Goal: Information Seeking & Learning: Learn about a topic

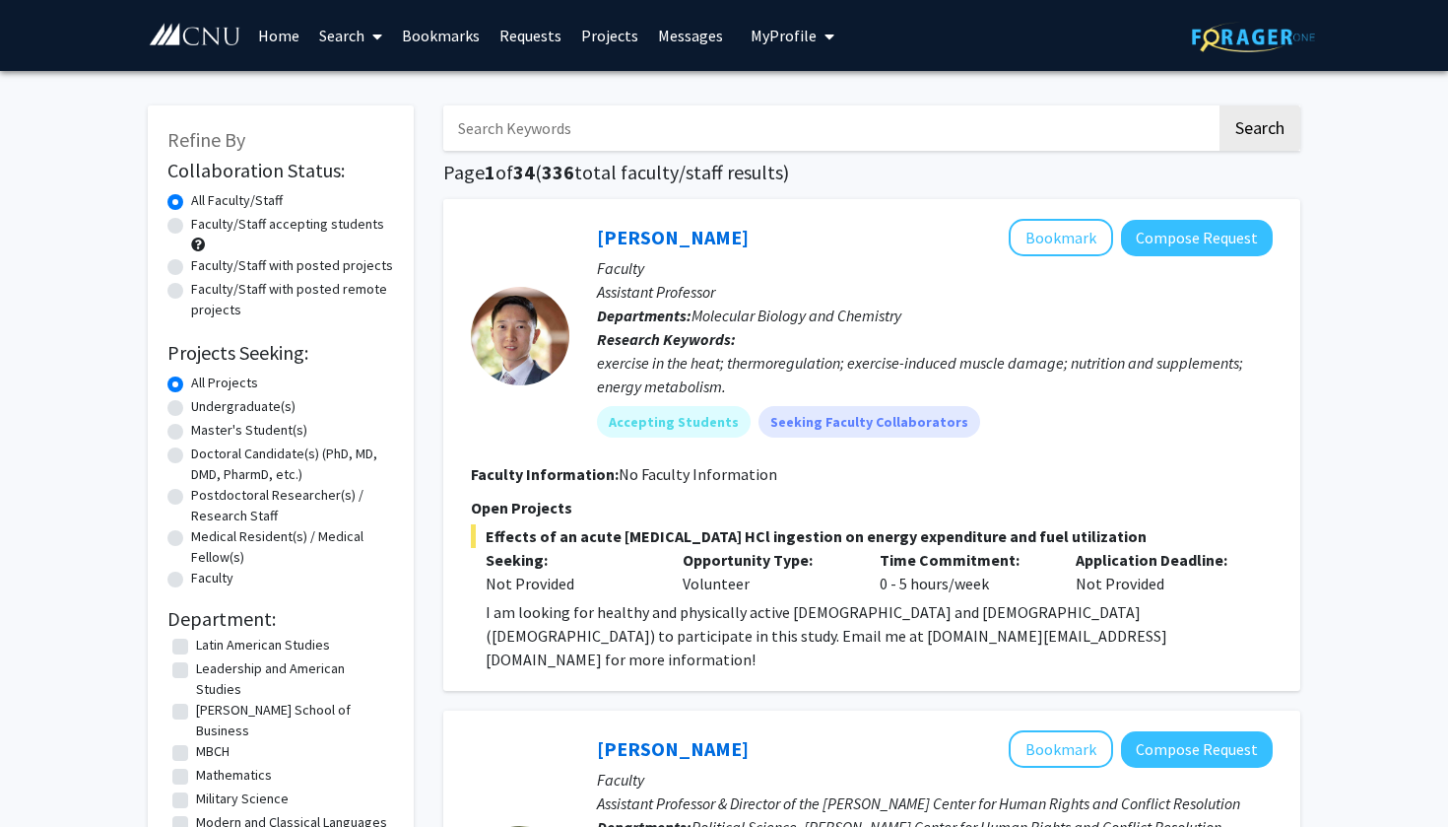
click at [578, 125] on input "Search Keywords" at bounding box center [829, 127] width 773 height 45
type input "neuroscience"
click at [1259, 131] on button "Search" at bounding box center [1260, 127] width 81 height 45
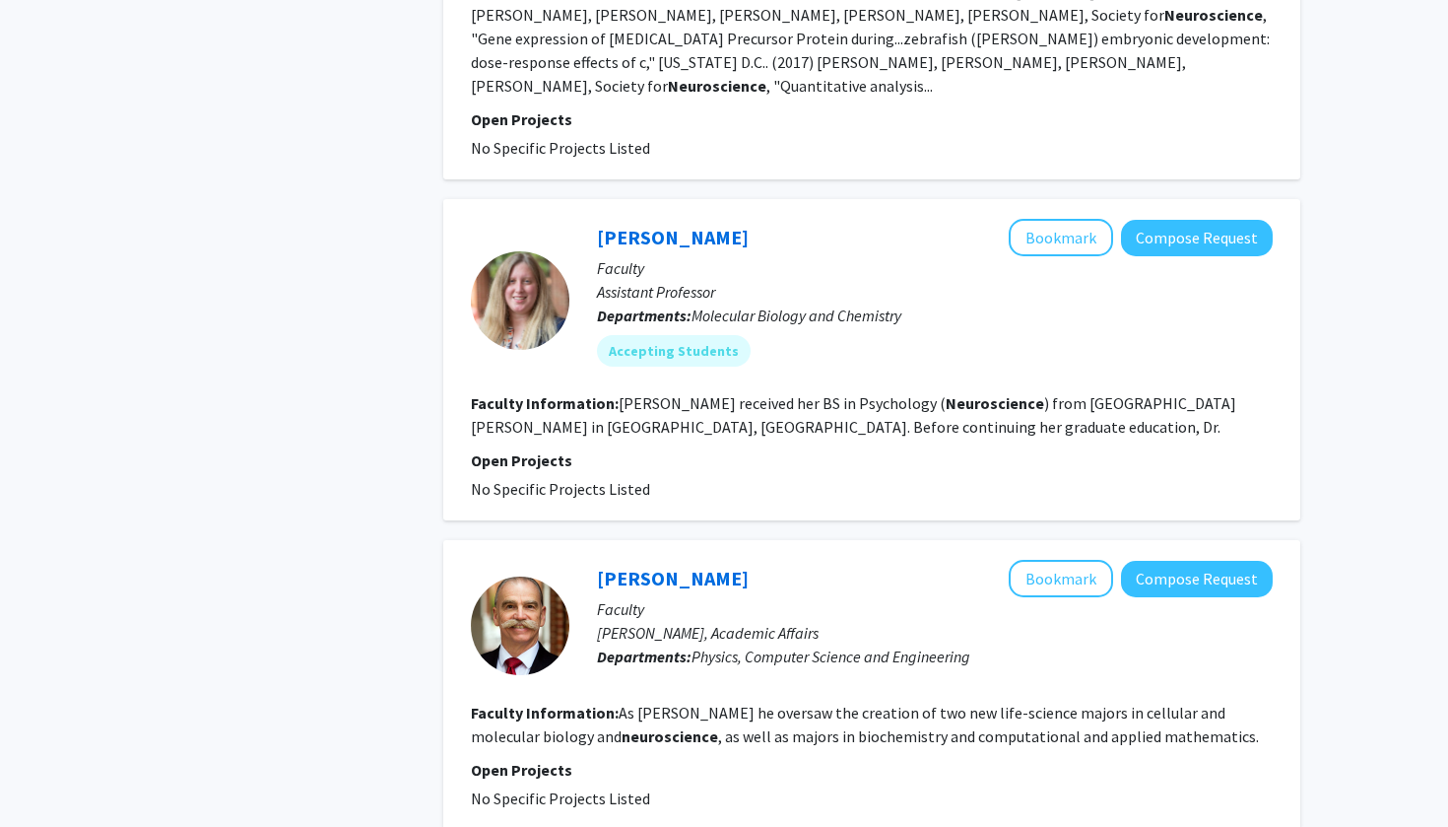
scroll to position [1437, 0]
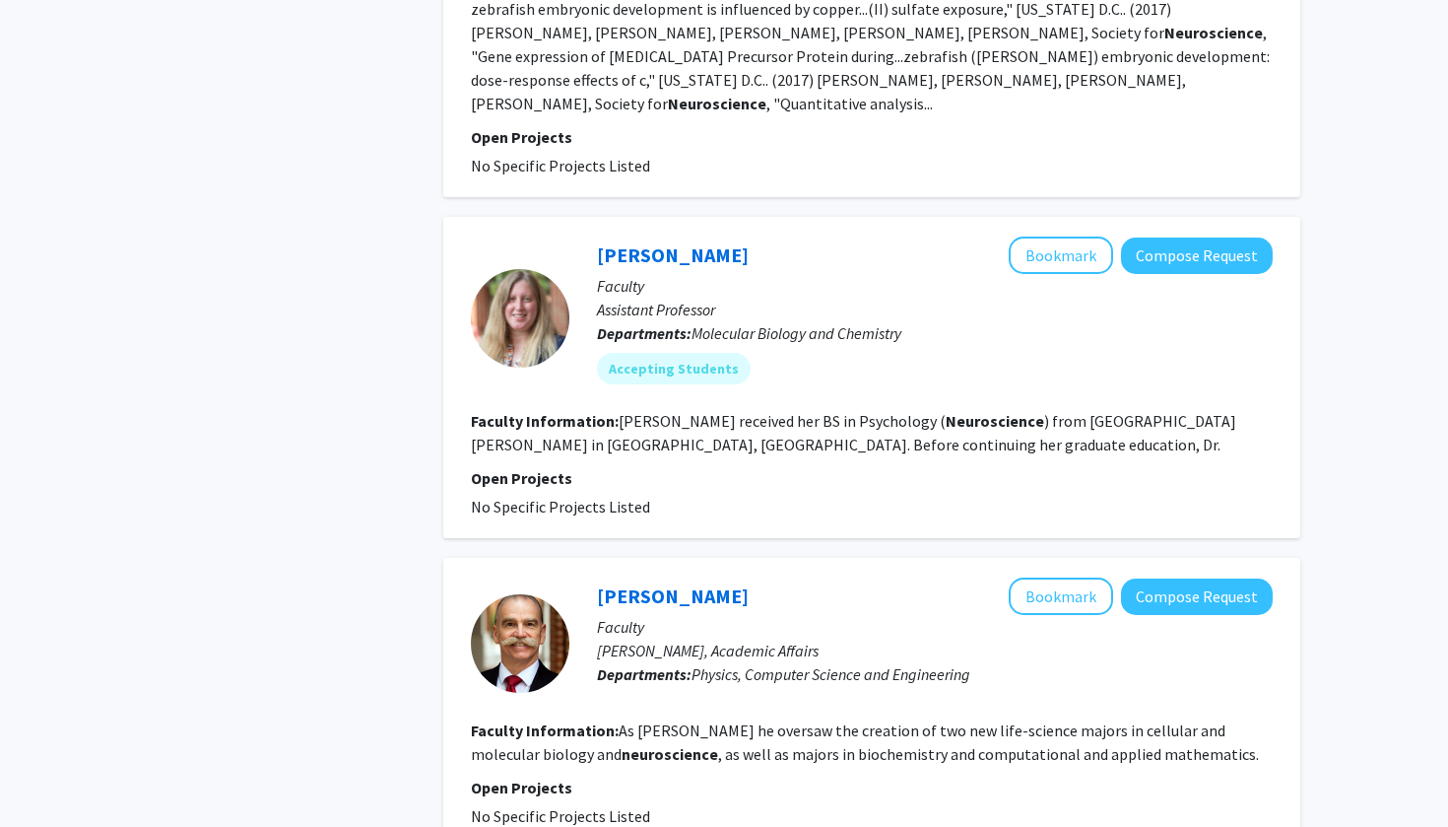
click at [682, 466] on p "Open Projects" at bounding box center [872, 478] width 802 height 24
click at [647, 242] on link "[PERSON_NAME]" at bounding box center [673, 254] width 152 height 25
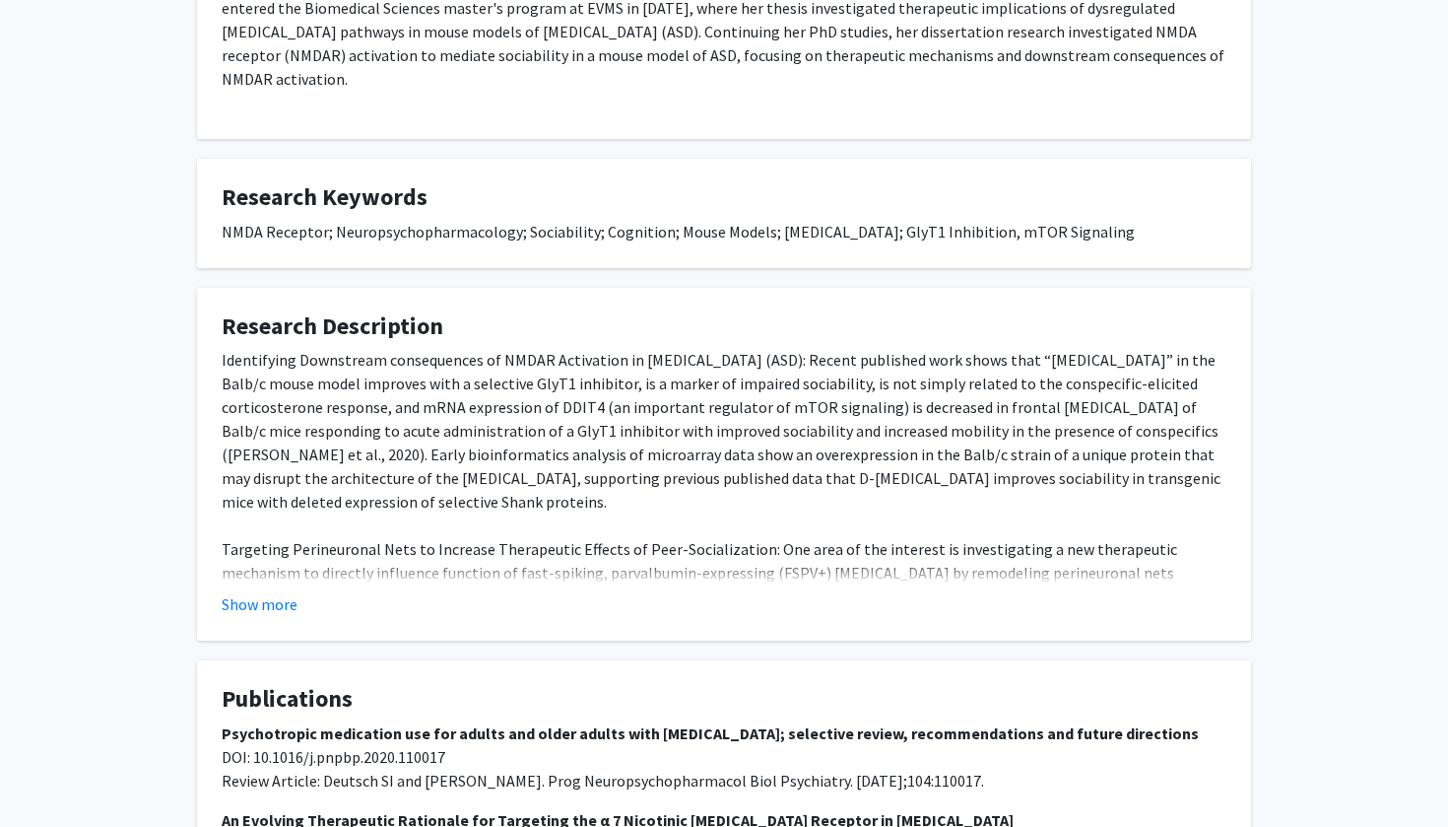
scroll to position [577, 0]
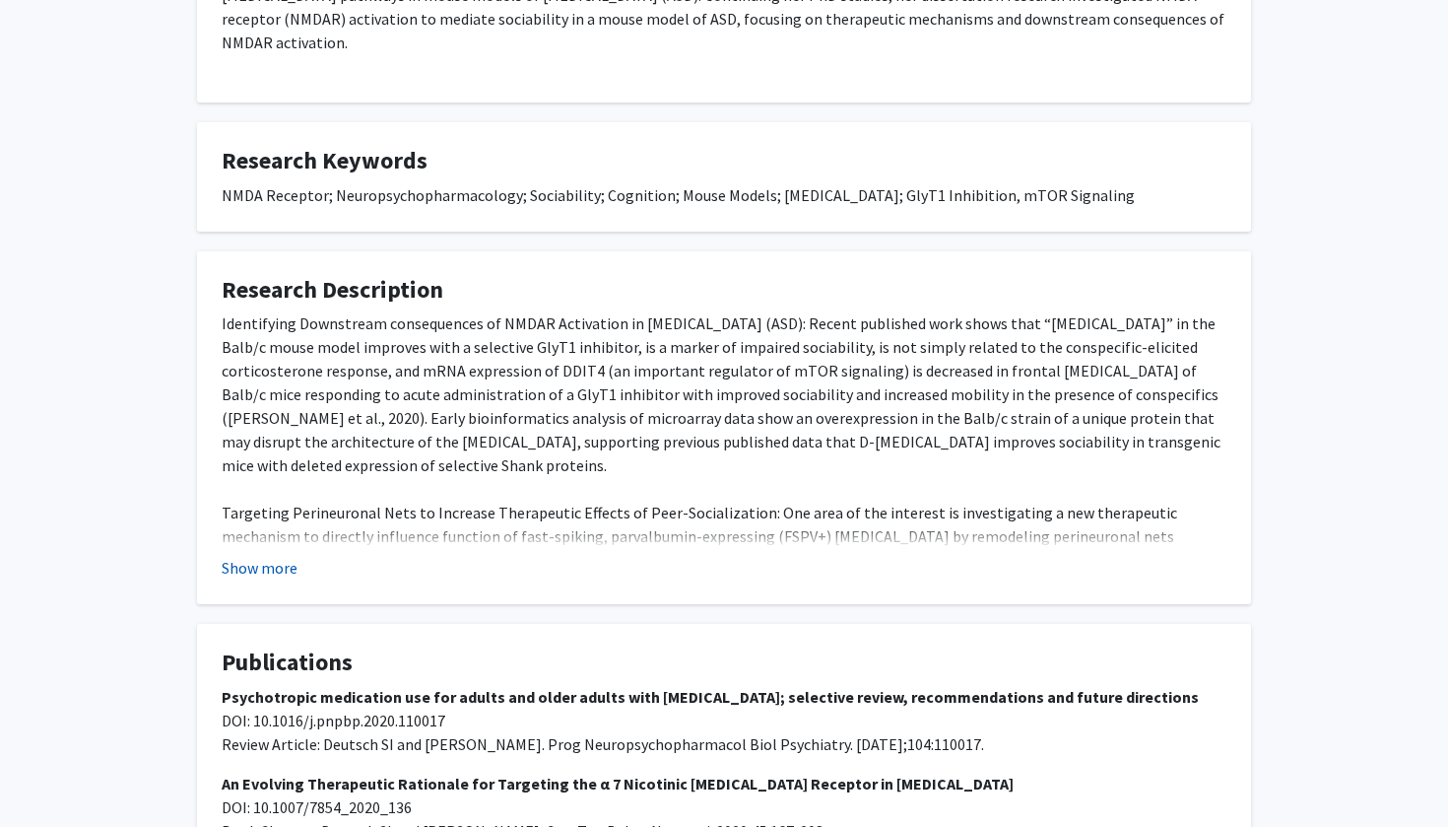
click at [245, 556] on button "Show more" at bounding box center [260, 568] width 76 height 24
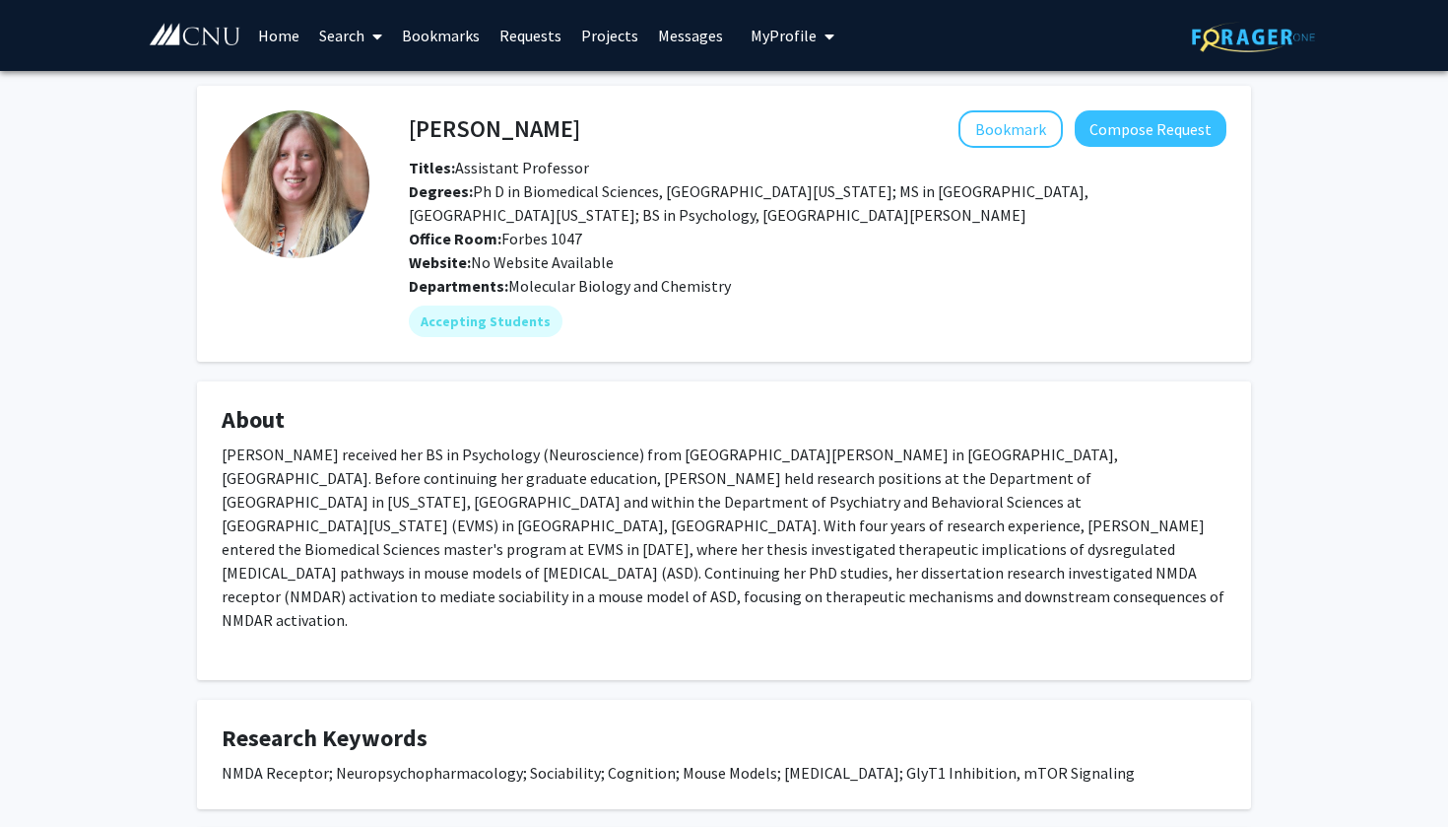
scroll to position [0, 0]
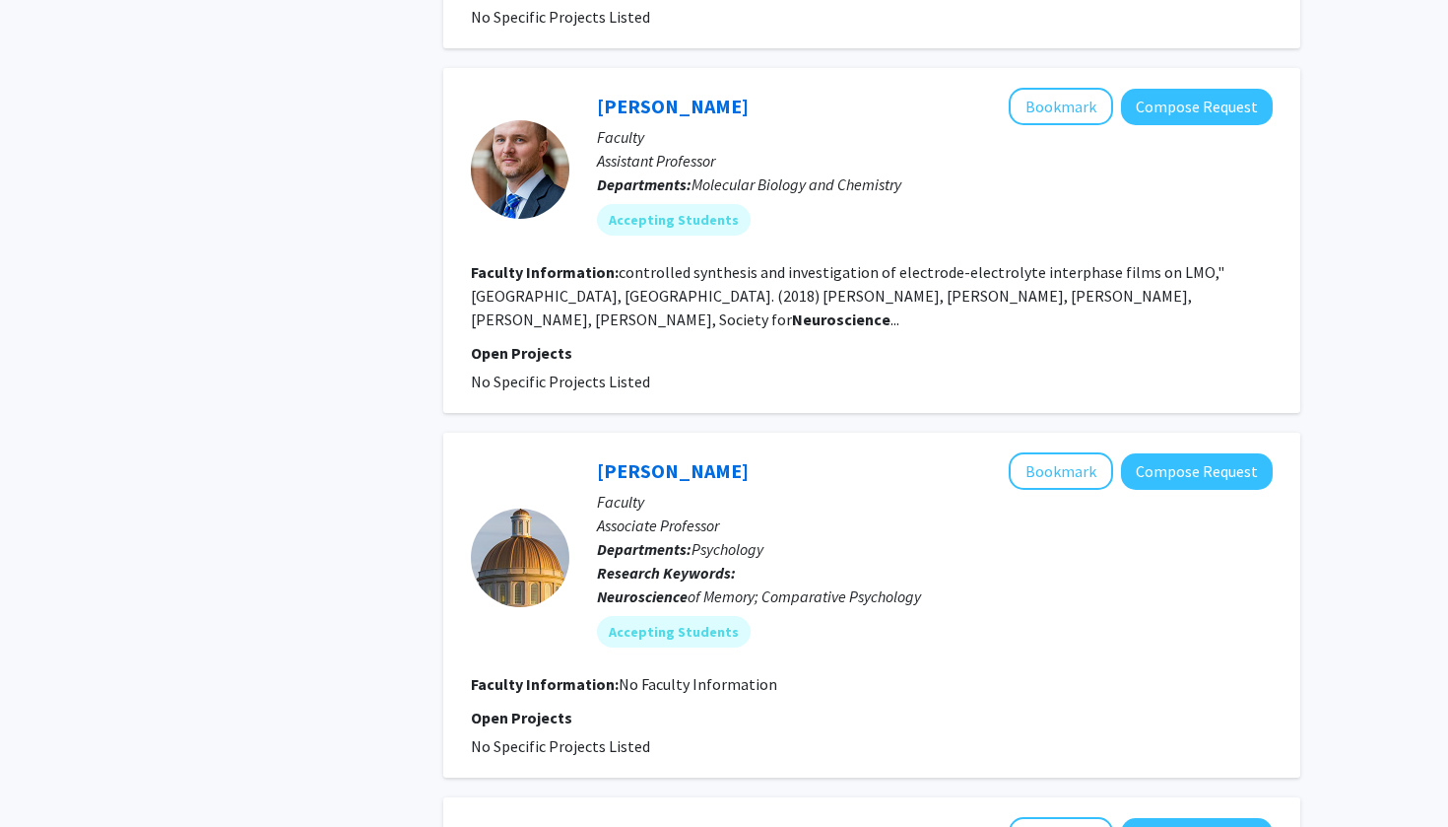
scroll to position [2238, 0]
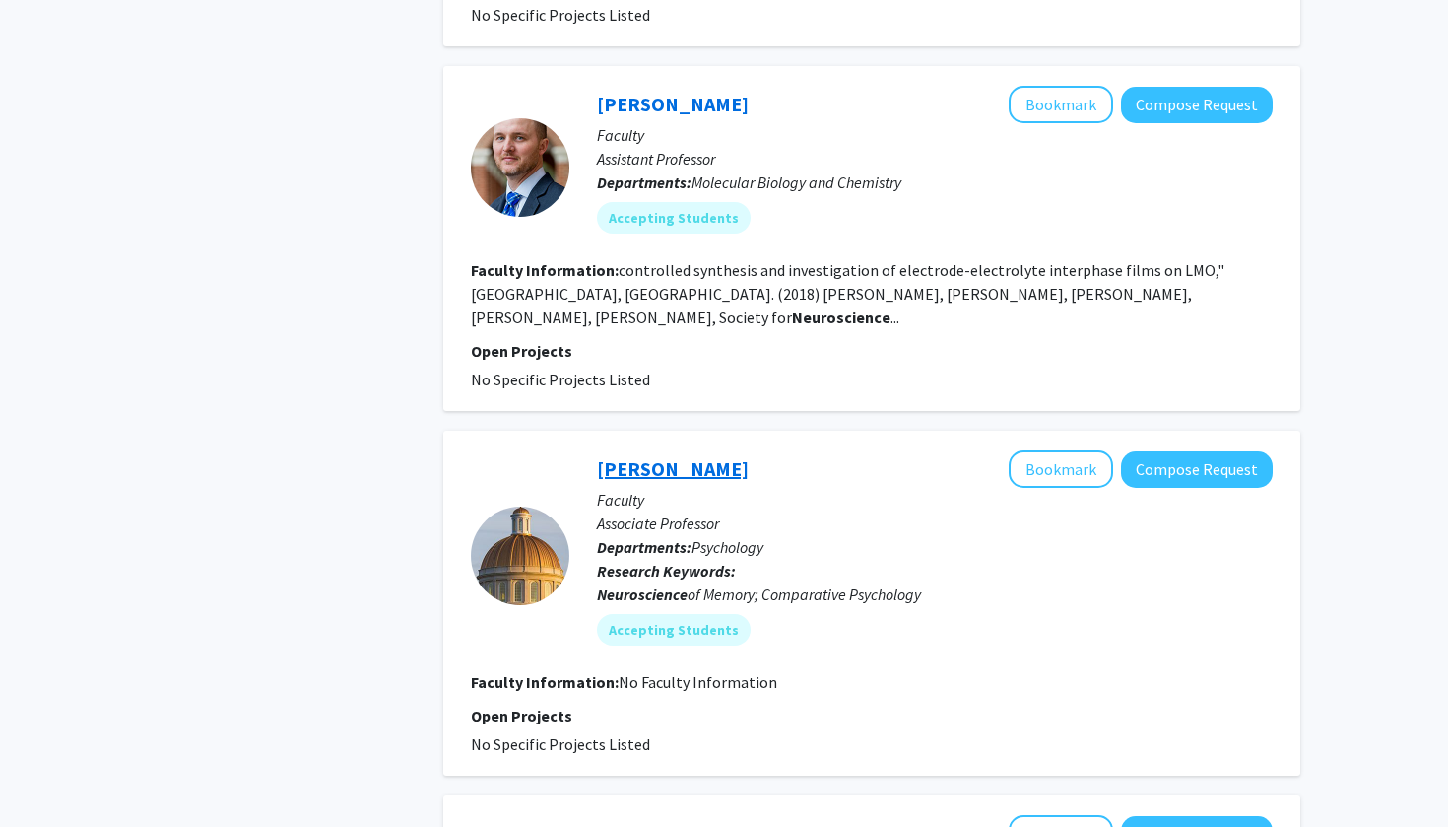
click at [634, 456] on link "[PERSON_NAME]" at bounding box center [673, 468] width 152 height 25
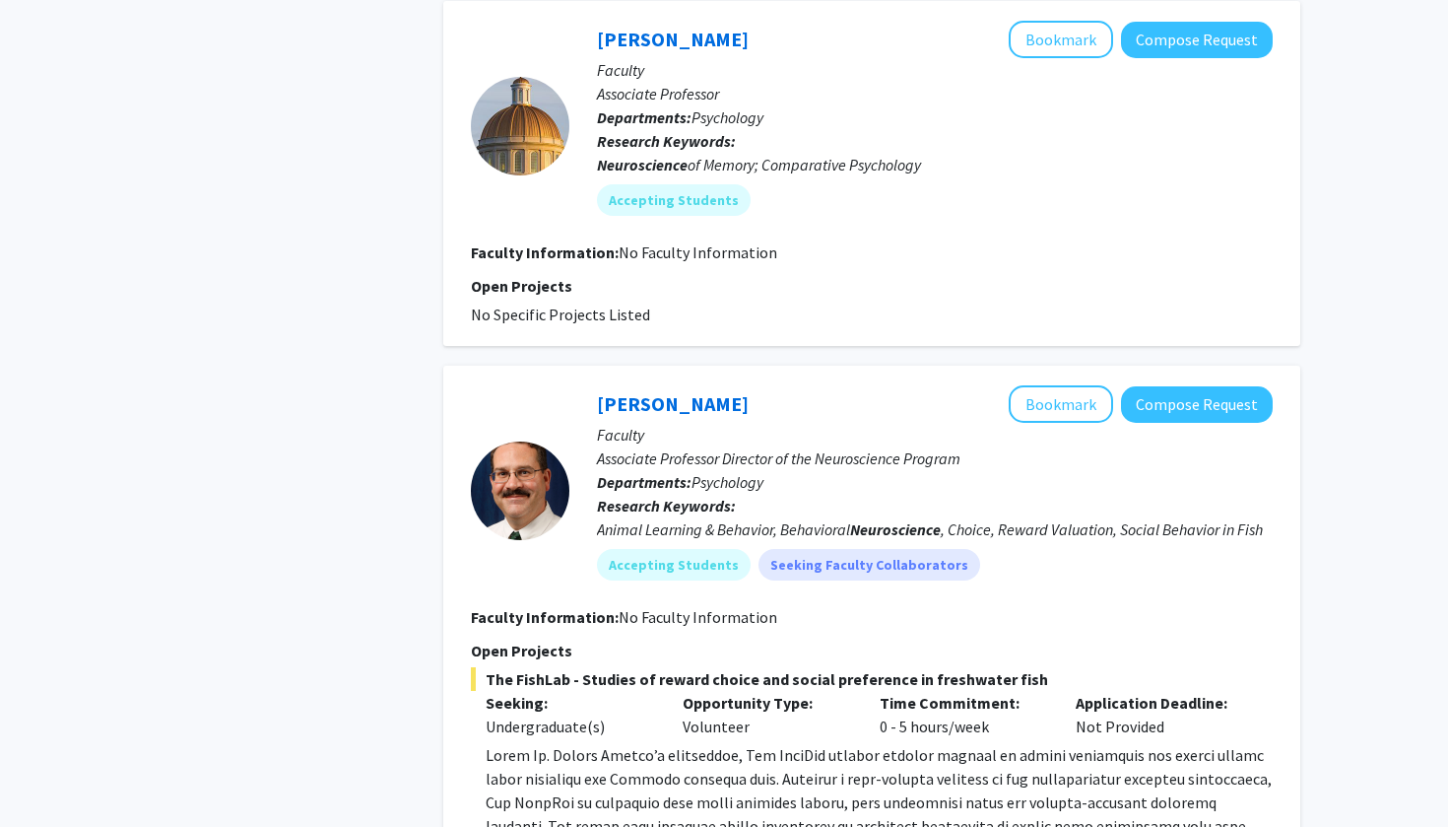
scroll to position [2665, 0]
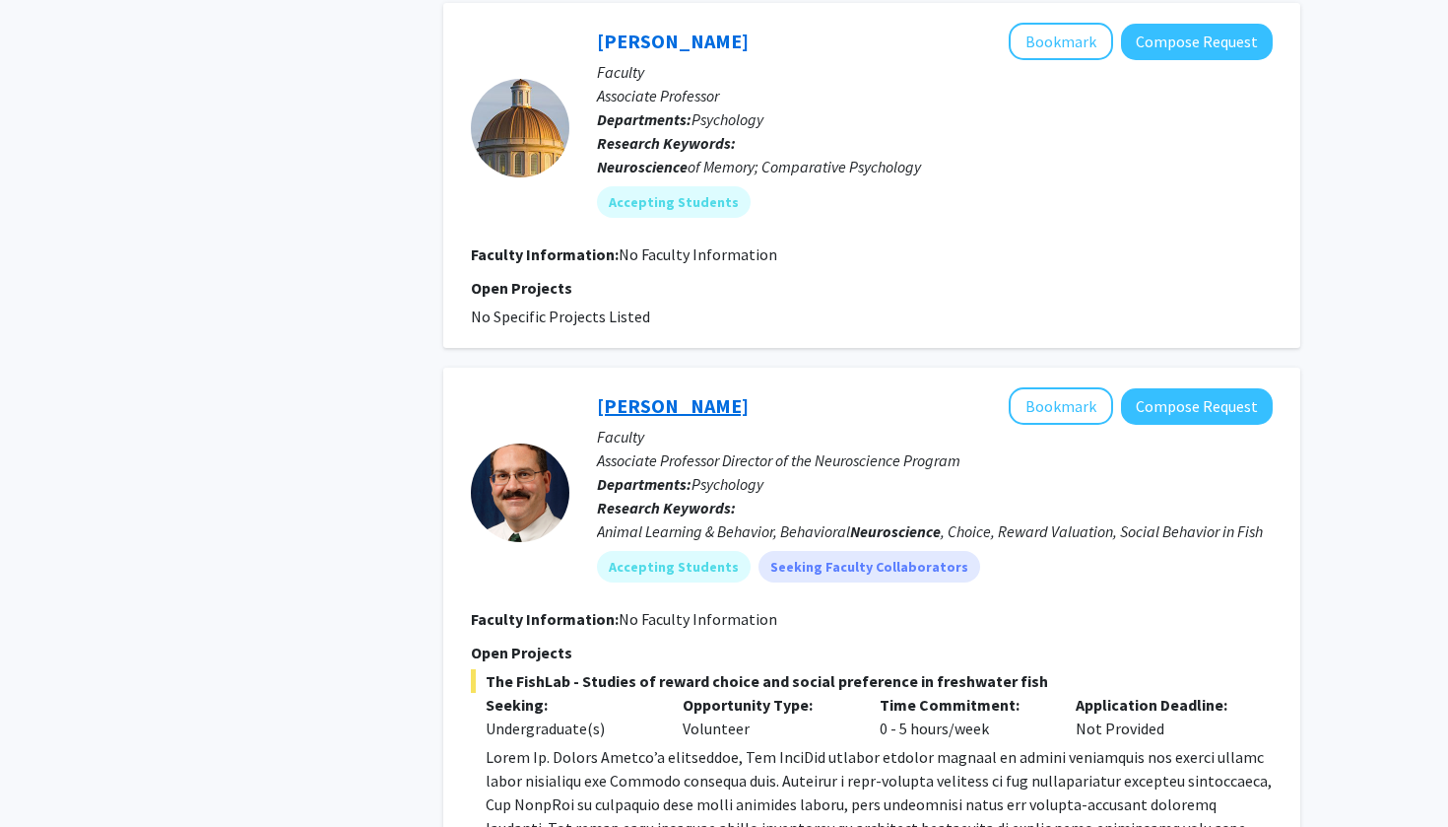
click at [636, 393] on link "[PERSON_NAME]" at bounding box center [673, 405] width 152 height 25
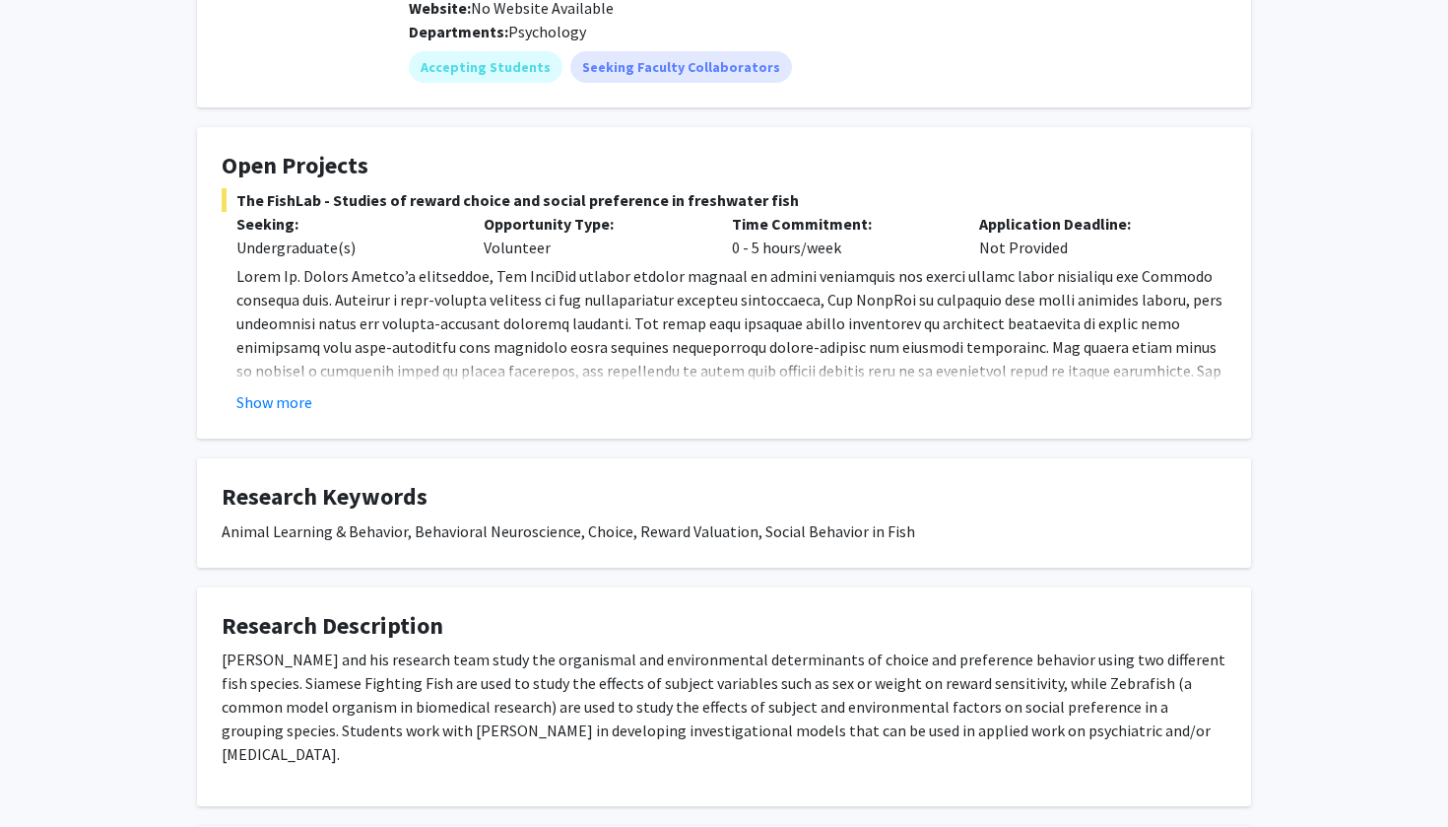
scroll to position [282, 0]
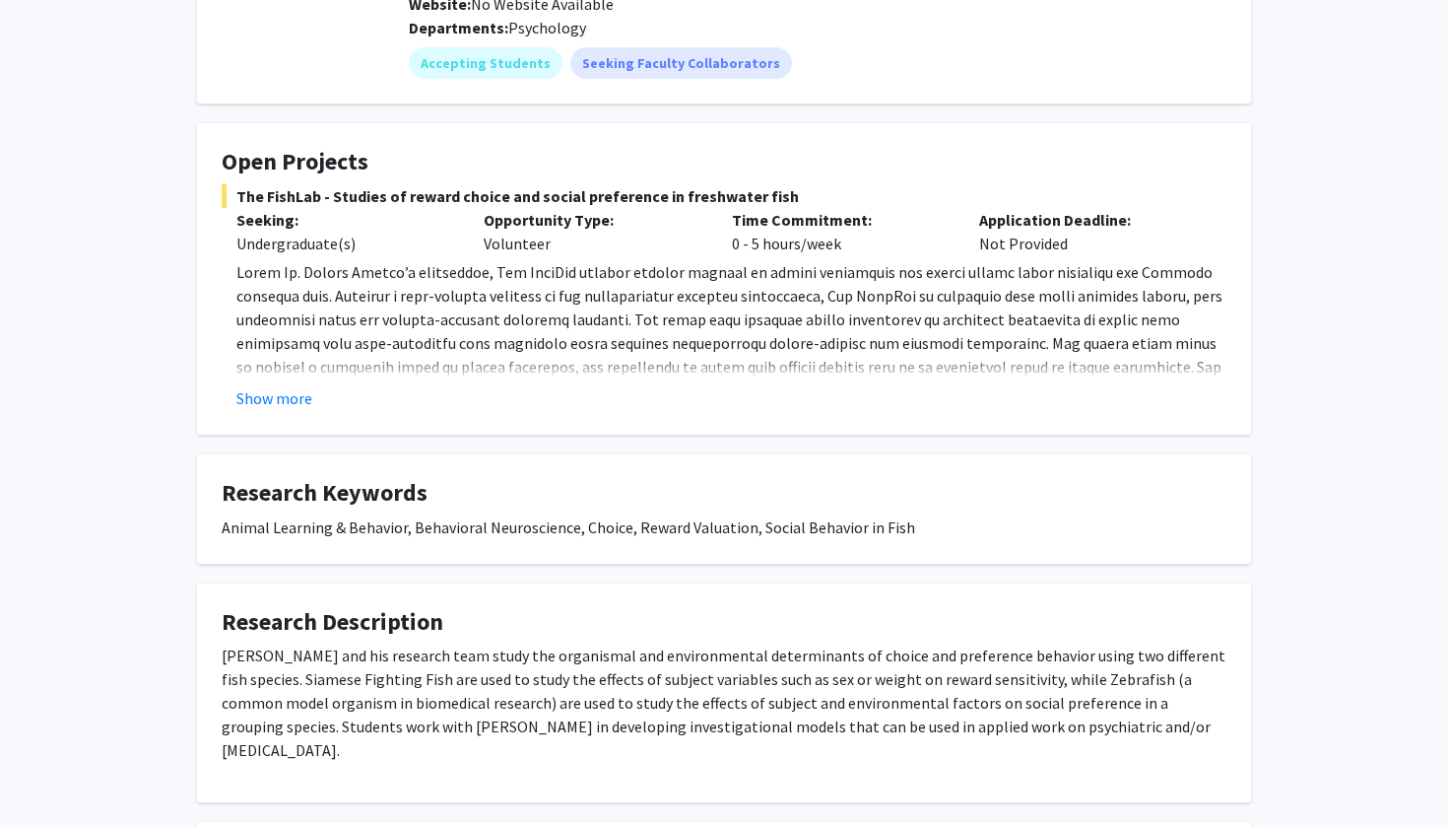
click at [319, 386] on div "Show more" at bounding box center [731, 398] width 990 height 24
click at [283, 386] on button "Show more" at bounding box center [274, 398] width 76 height 24
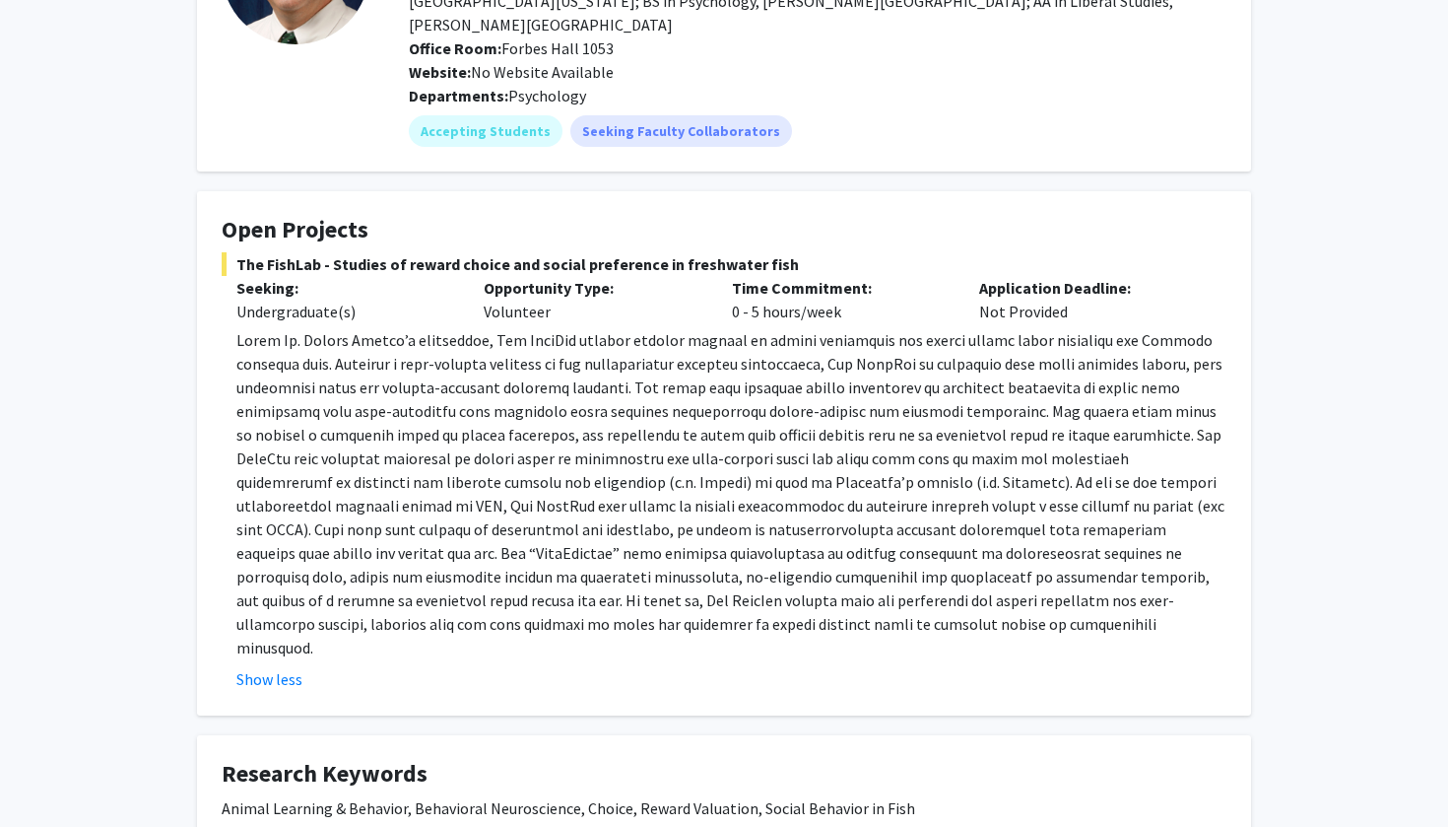
scroll to position [212, 0]
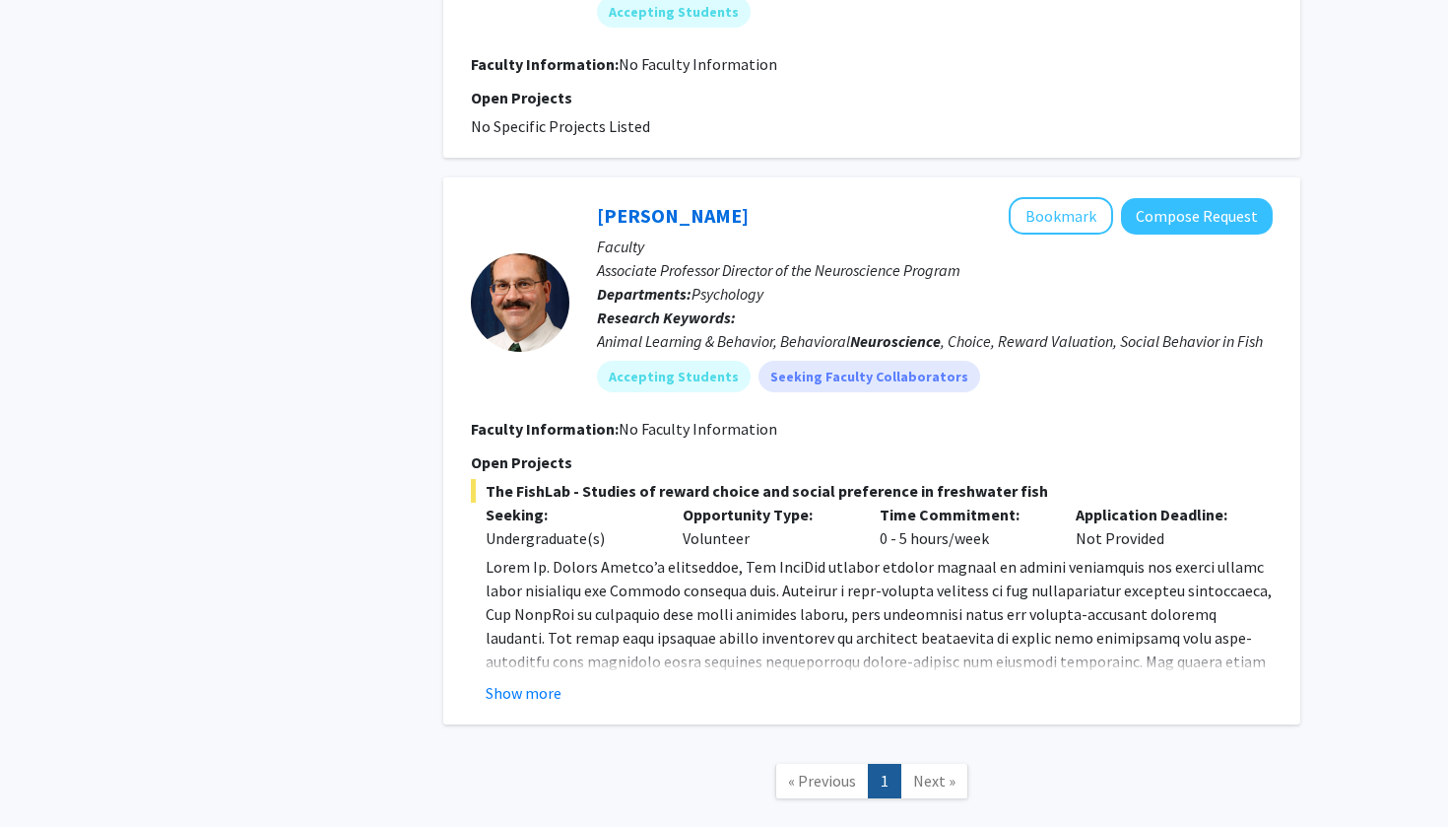
scroll to position [2854, 0]
click at [921, 772] on span "Next »" at bounding box center [934, 782] width 42 height 20
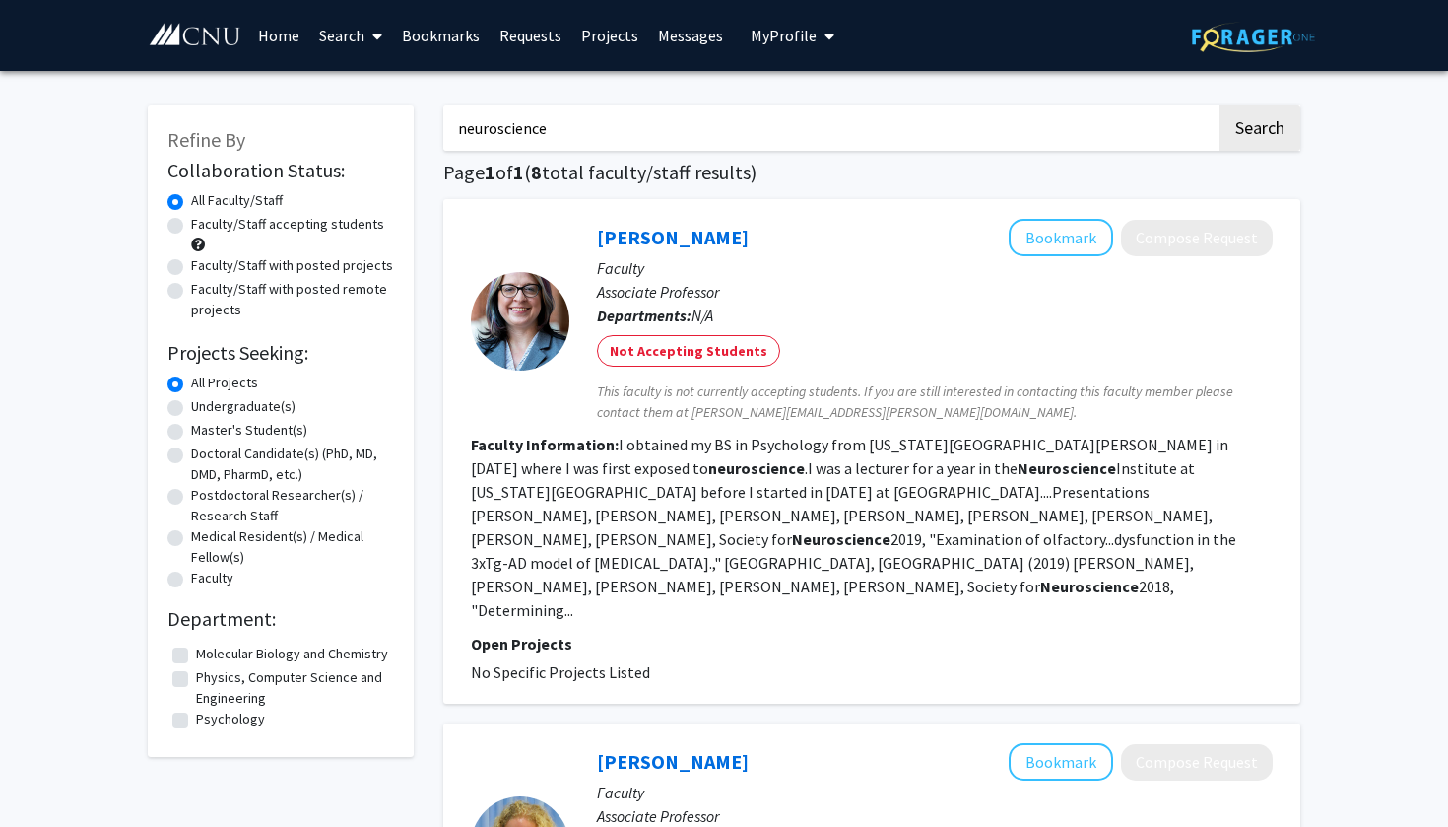
scroll to position [0, 0]
click at [241, 729] on label "Psychology" at bounding box center [230, 718] width 69 height 21
click at [209, 721] on input "Psychology" at bounding box center [202, 714] width 13 height 13
checkbox input "true"
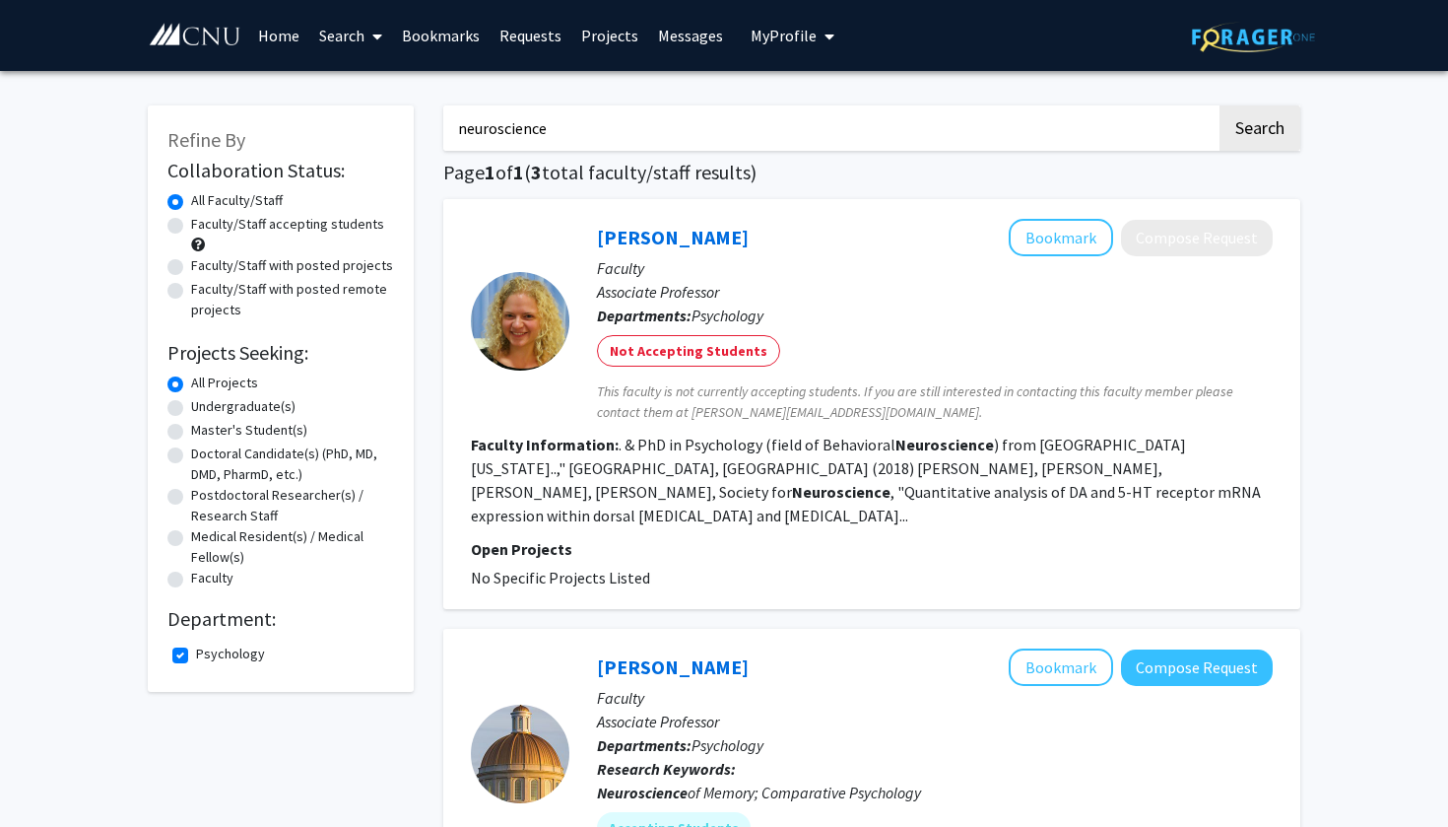
click at [602, 130] on input "neuroscience" at bounding box center [829, 127] width 773 height 45
click at [1259, 131] on button "Search" at bounding box center [1260, 127] width 81 height 45
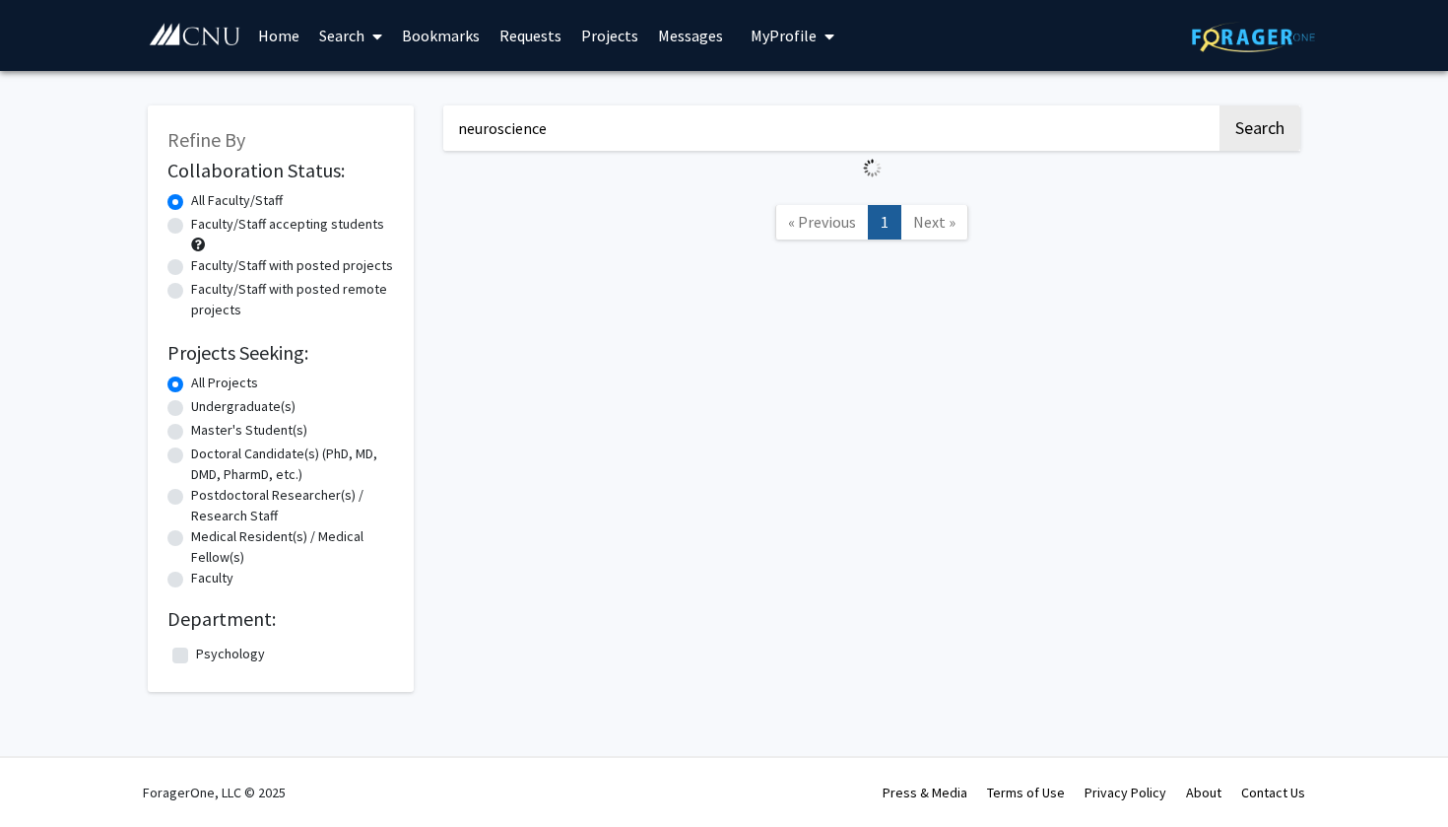
checkbox input "false"
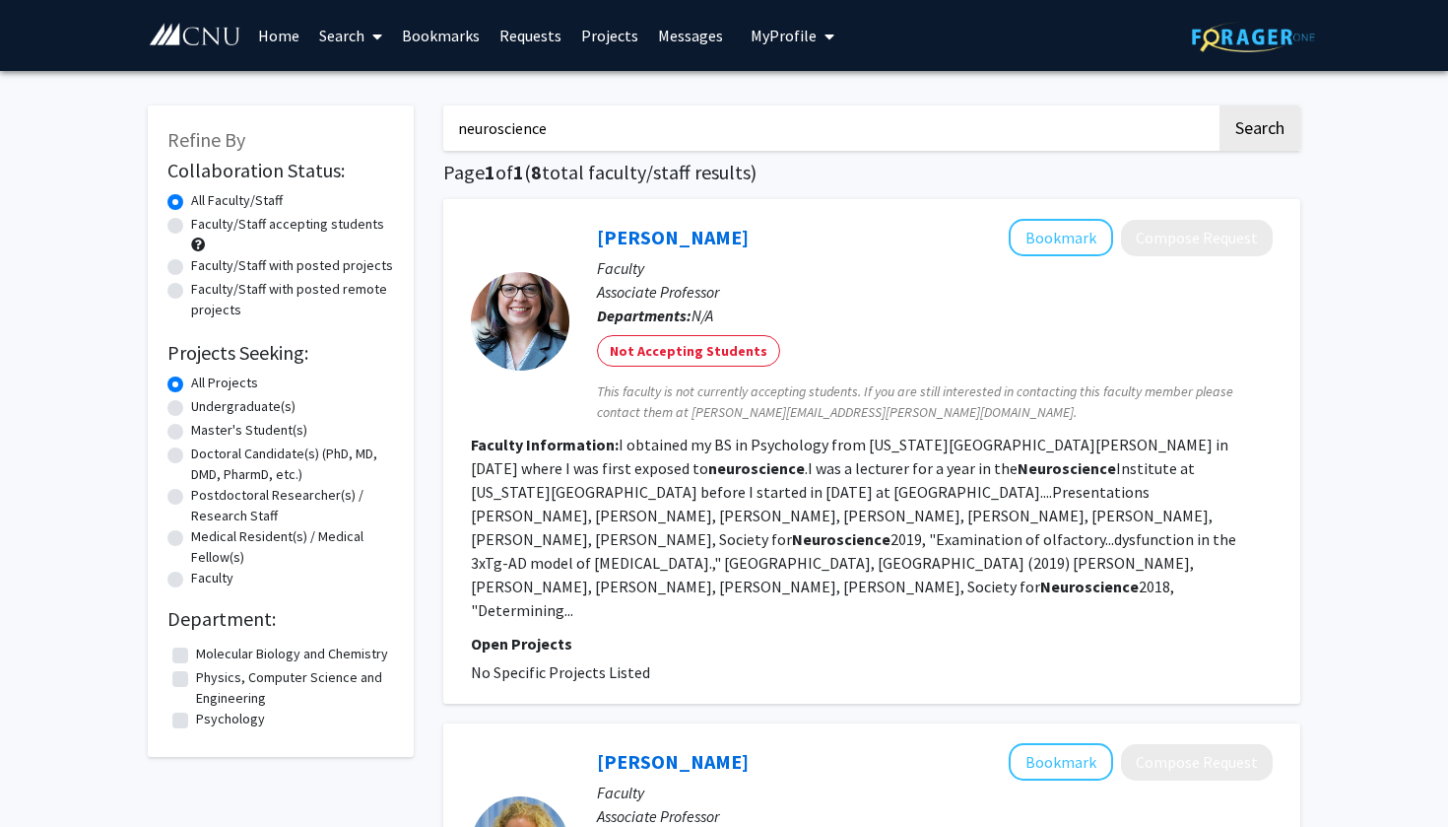
click at [602, 130] on input "neuroscience" at bounding box center [829, 127] width 773 height 45
click at [1259, 131] on button "Search" at bounding box center [1260, 127] width 81 height 45
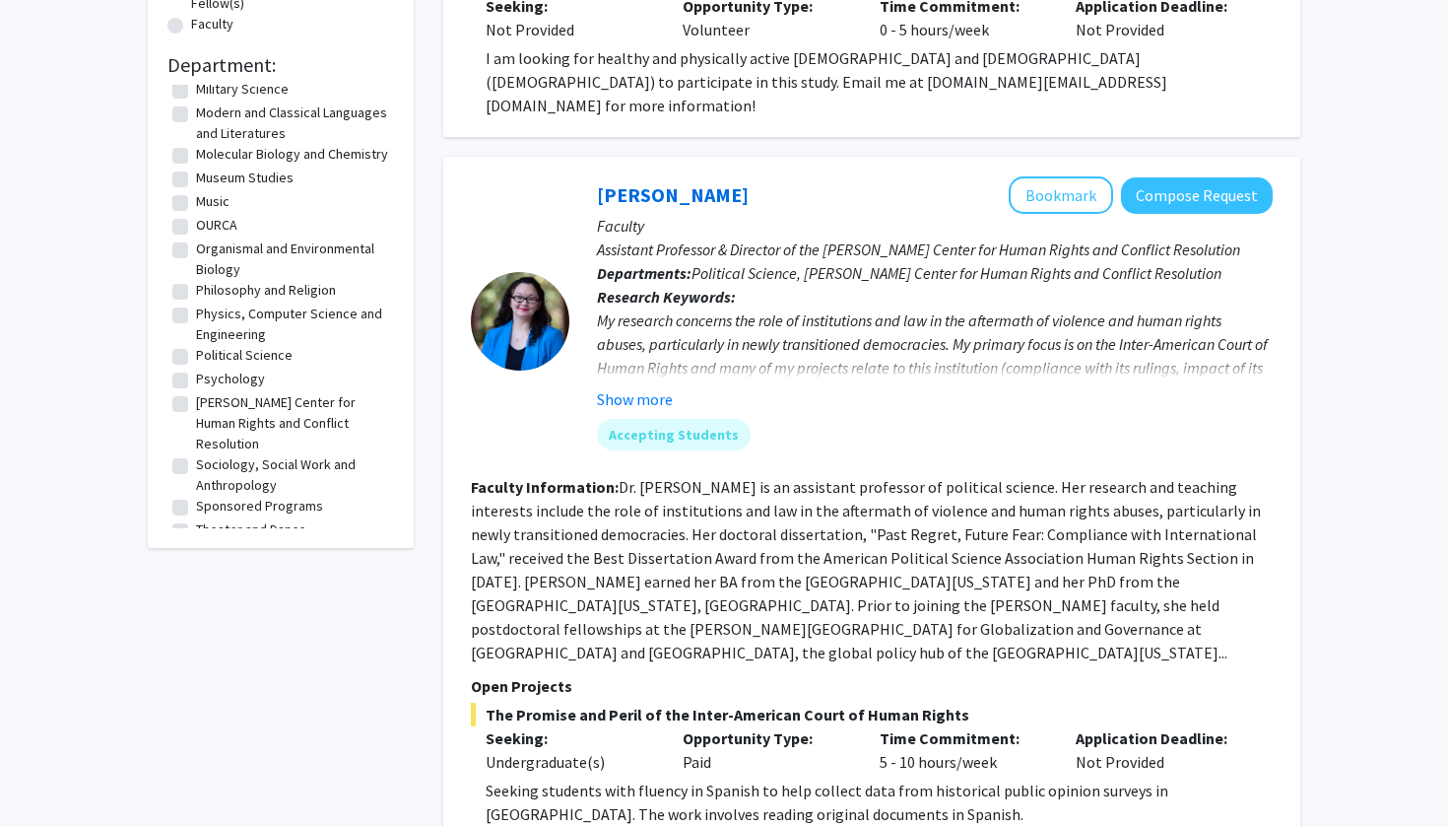
scroll to position [437, 0]
click at [226, 378] on label "Psychology" at bounding box center [230, 378] width 69 height 21
click at [209, 378] on input "Psychology" at bounding box center [202, 374] width 13 height 13
checkbox input "true"
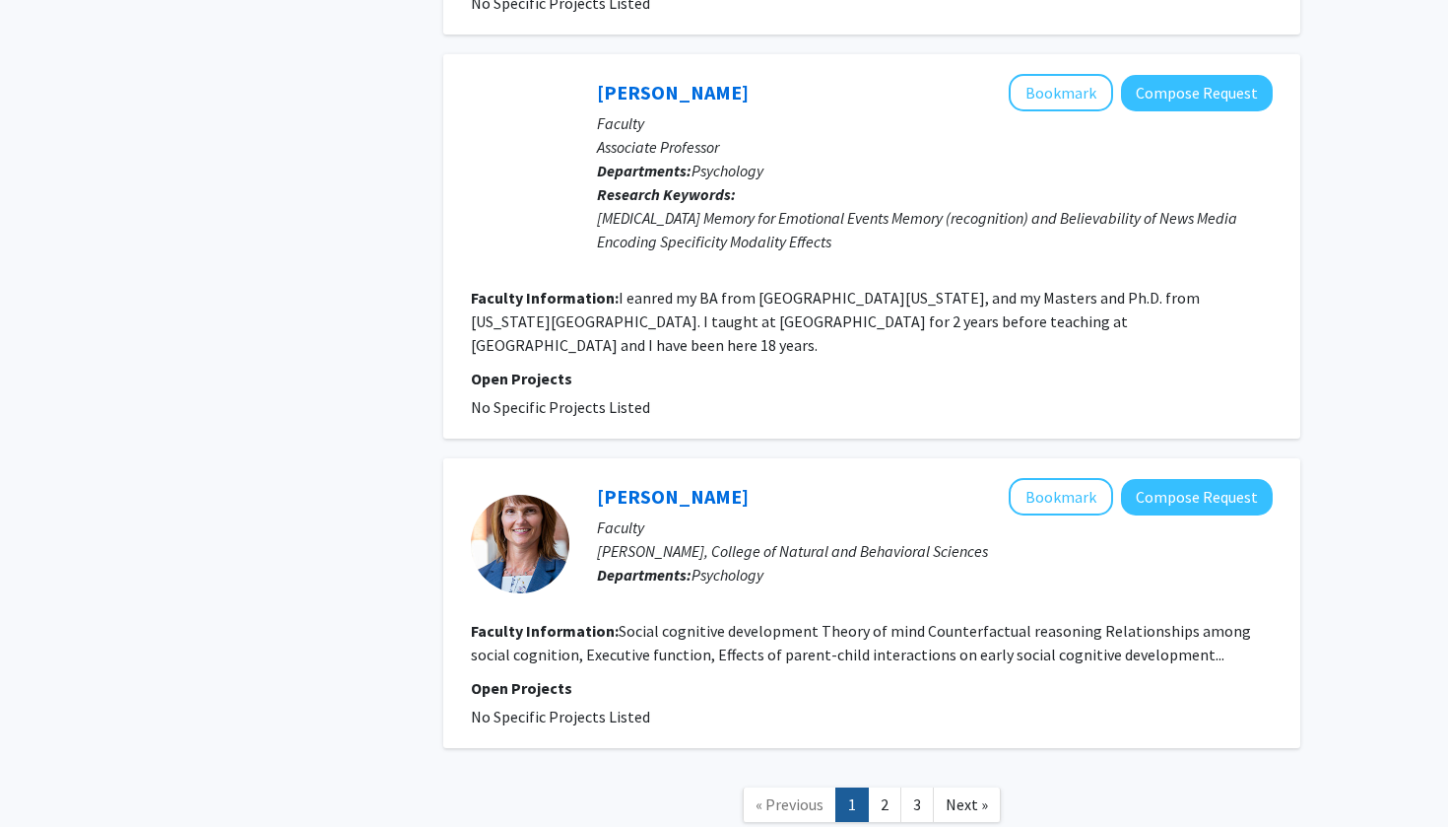
scroll to position [4019, 0]
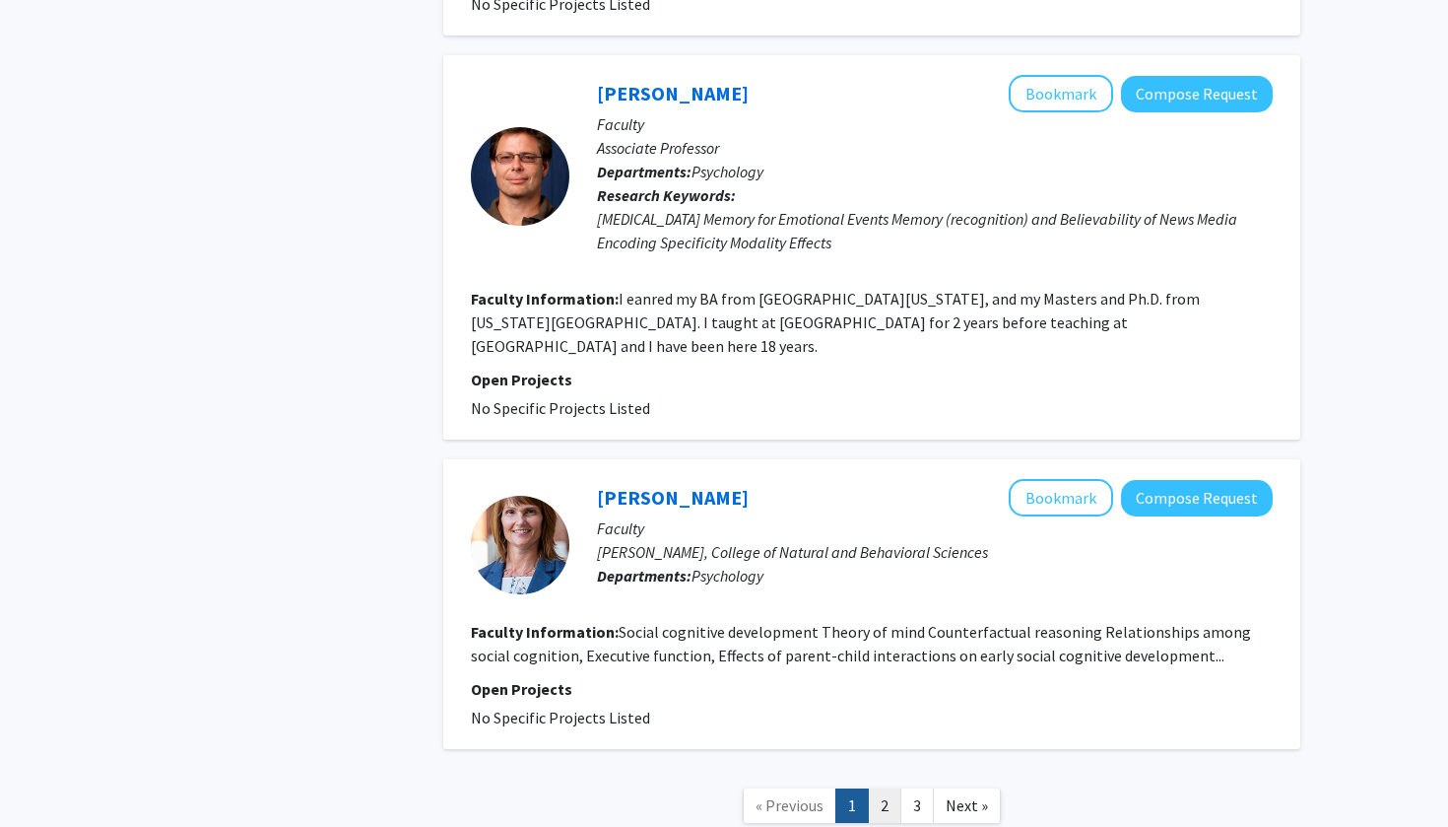
click at [885, 788] on link "2" at bounding box center [885, 805] width 34 height 34
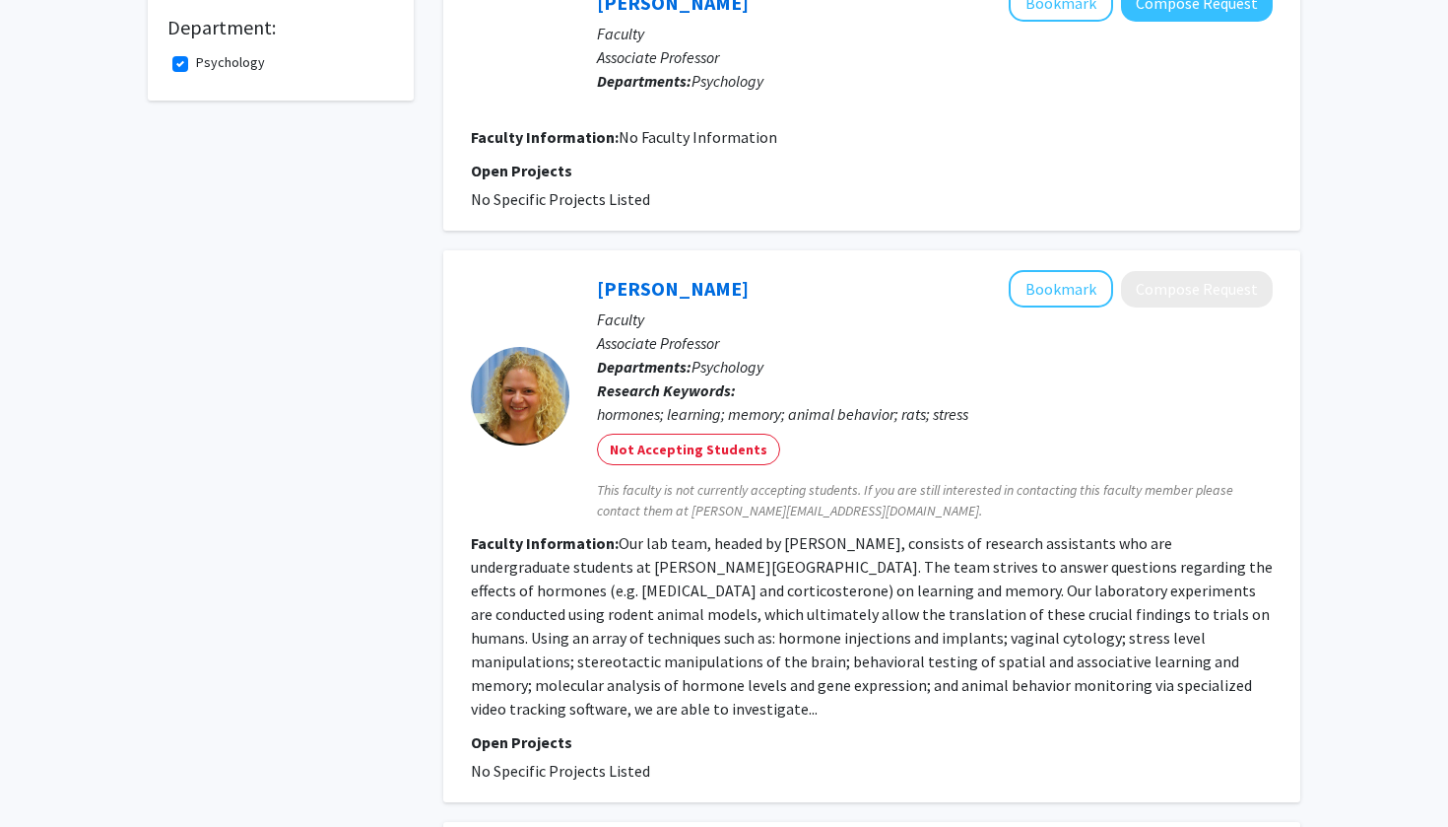
scroll to position [593, 0]
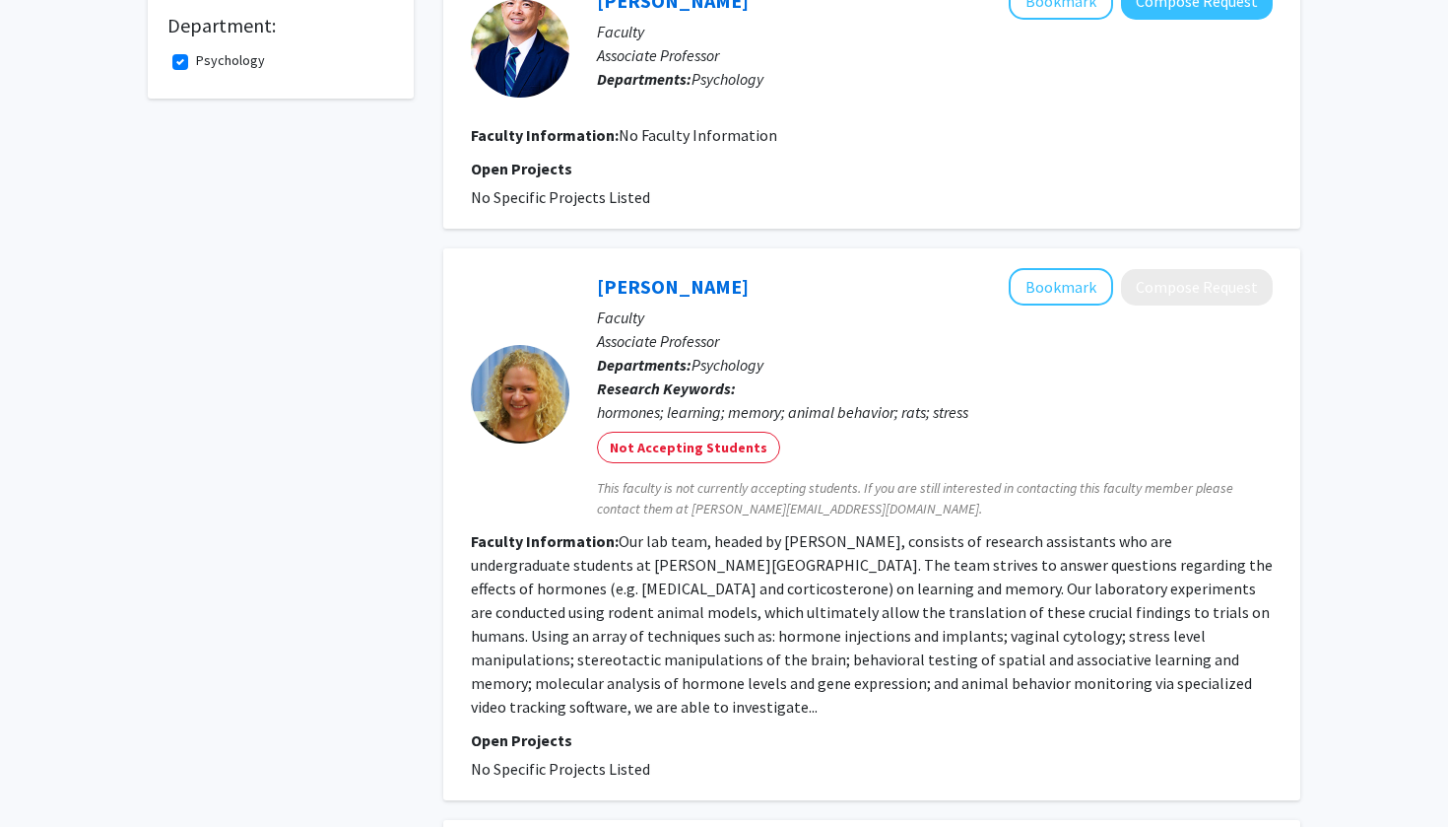
click at [658, 274] on div "[PERSON_NAME] Bookmark Compose Request" at bounding box center [935, 286] width 676 height 37
click at [655, 283] on link "[PERSON_NAME]" at bounding box center [673, 286] width 152 height 25
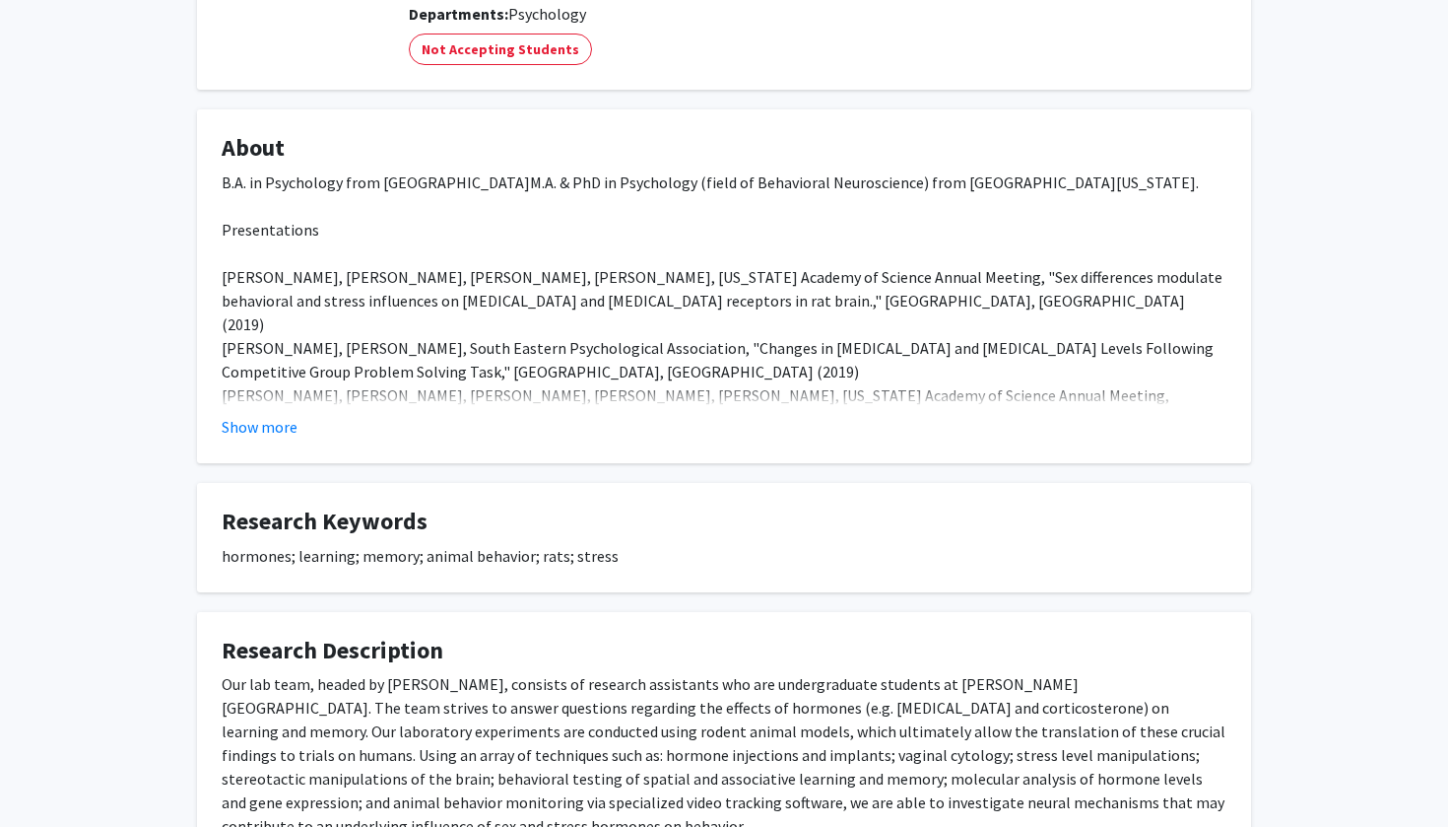
scroll to position [272, 0]
click at [239, 432] on button "Show more" at bounding box center [260, 427] width 76 height 24
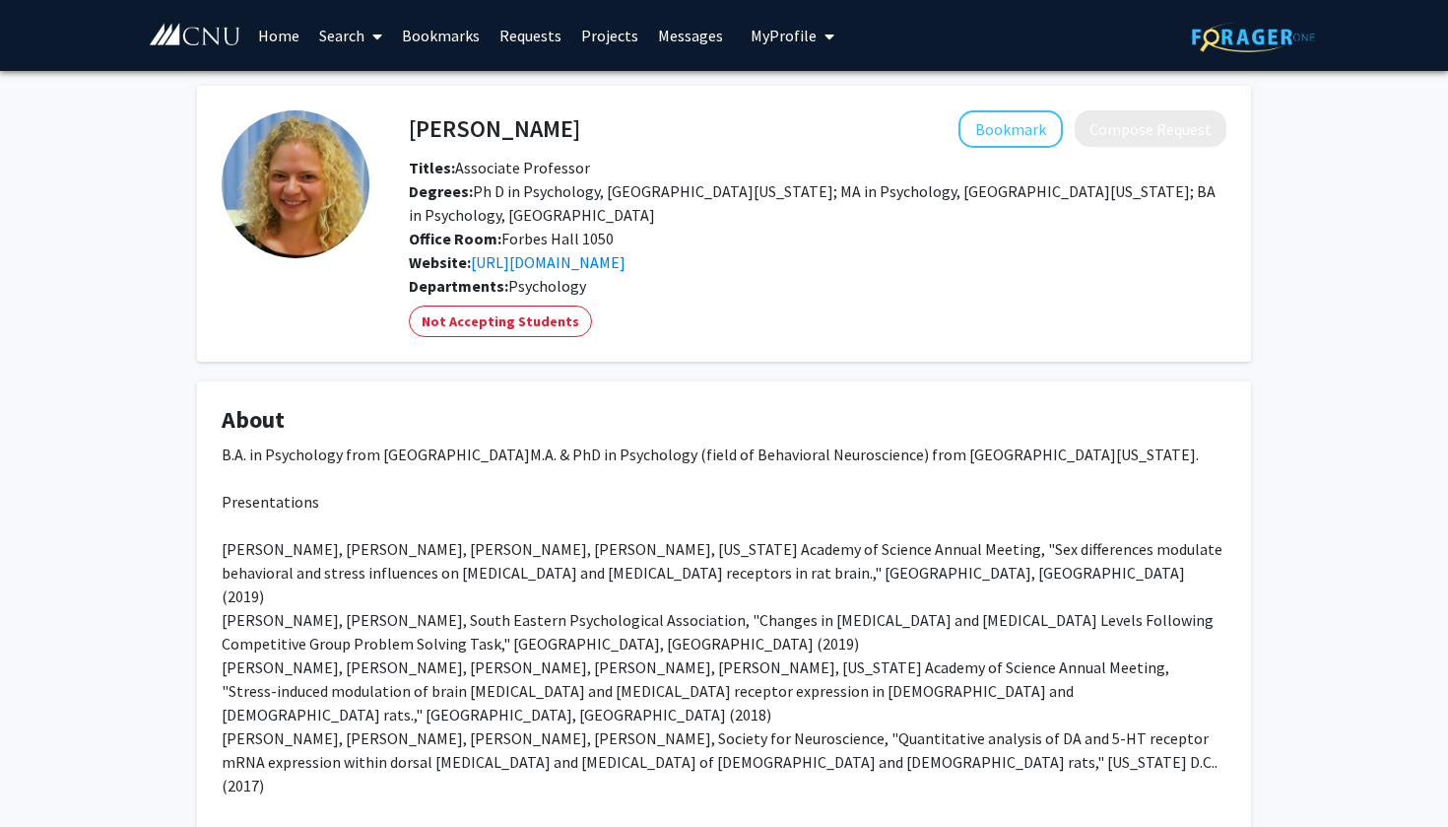
scroll to position [0, 0]
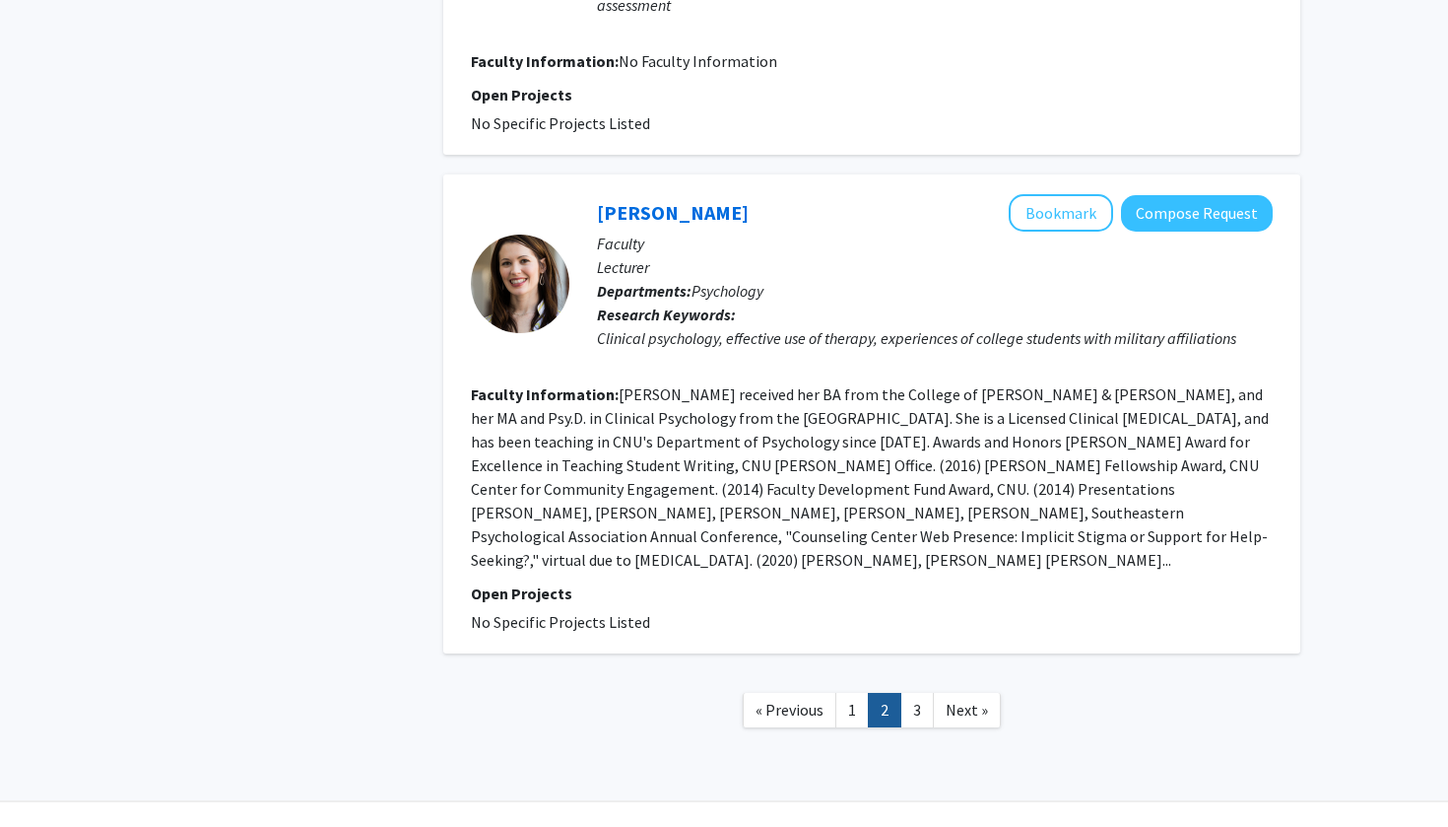
scroll to position [3378, 0]
click at [911, 694] on link "3" at bounding box center [918, 711] width 34 height 34
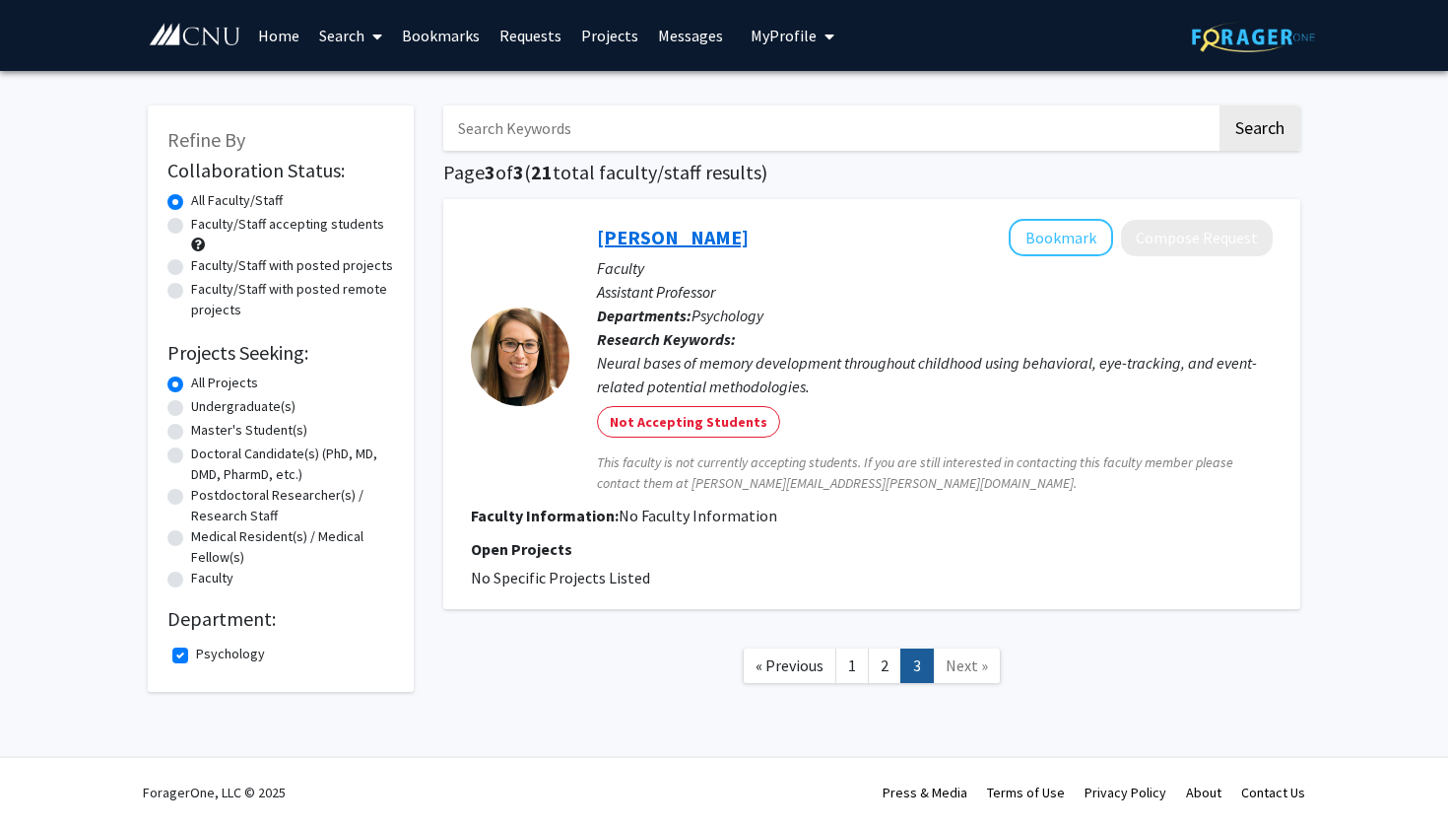
click at [637, 241] on link "[PERSON_NAME]" at bounding box center [673, 237] width 152 height 25
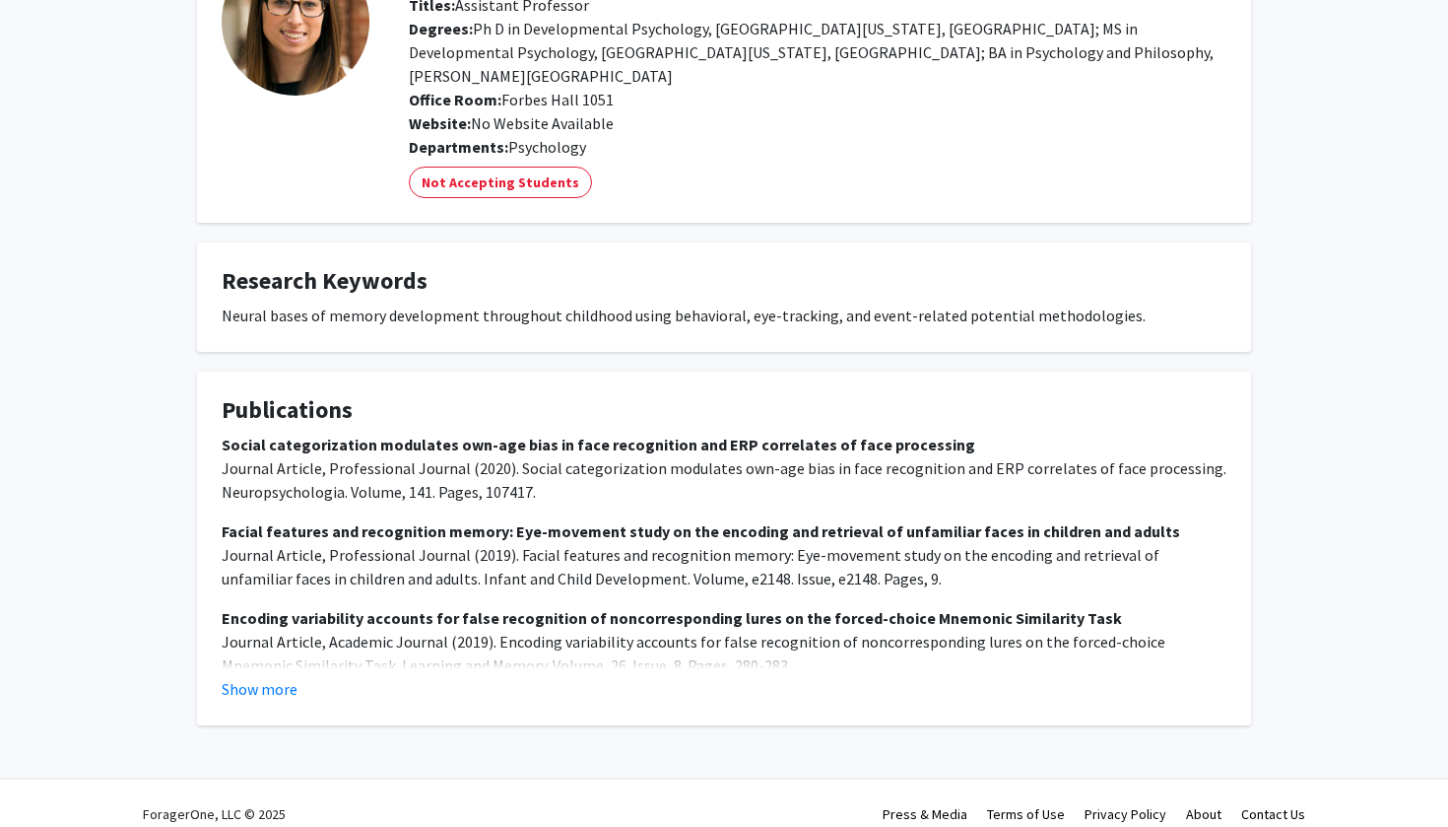
scroll to position [162, 0]
click at [256, 678] on button "Show more" at bounding box center [260, 690] width 76 height 24
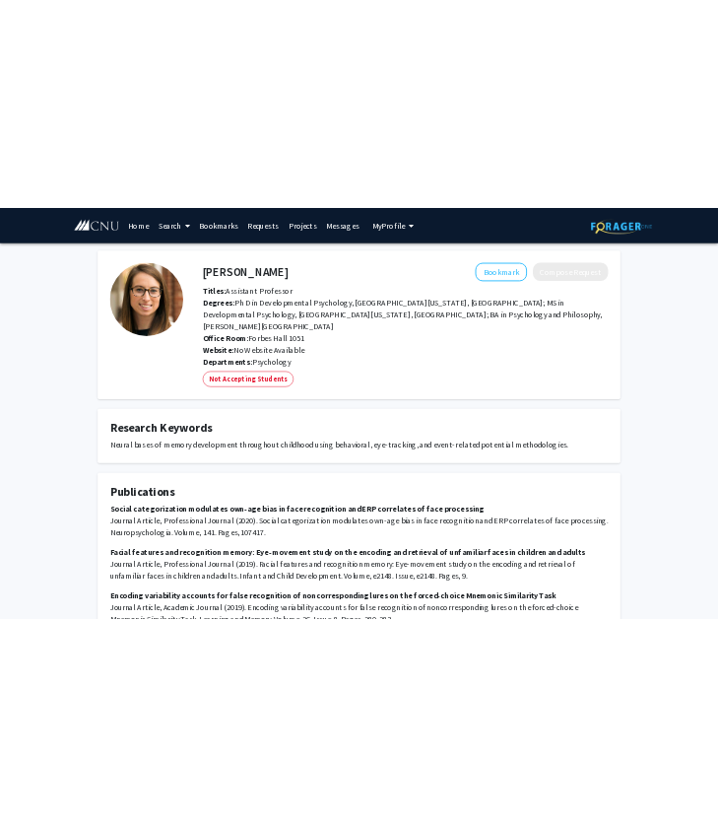
scroll to position [0, 0]
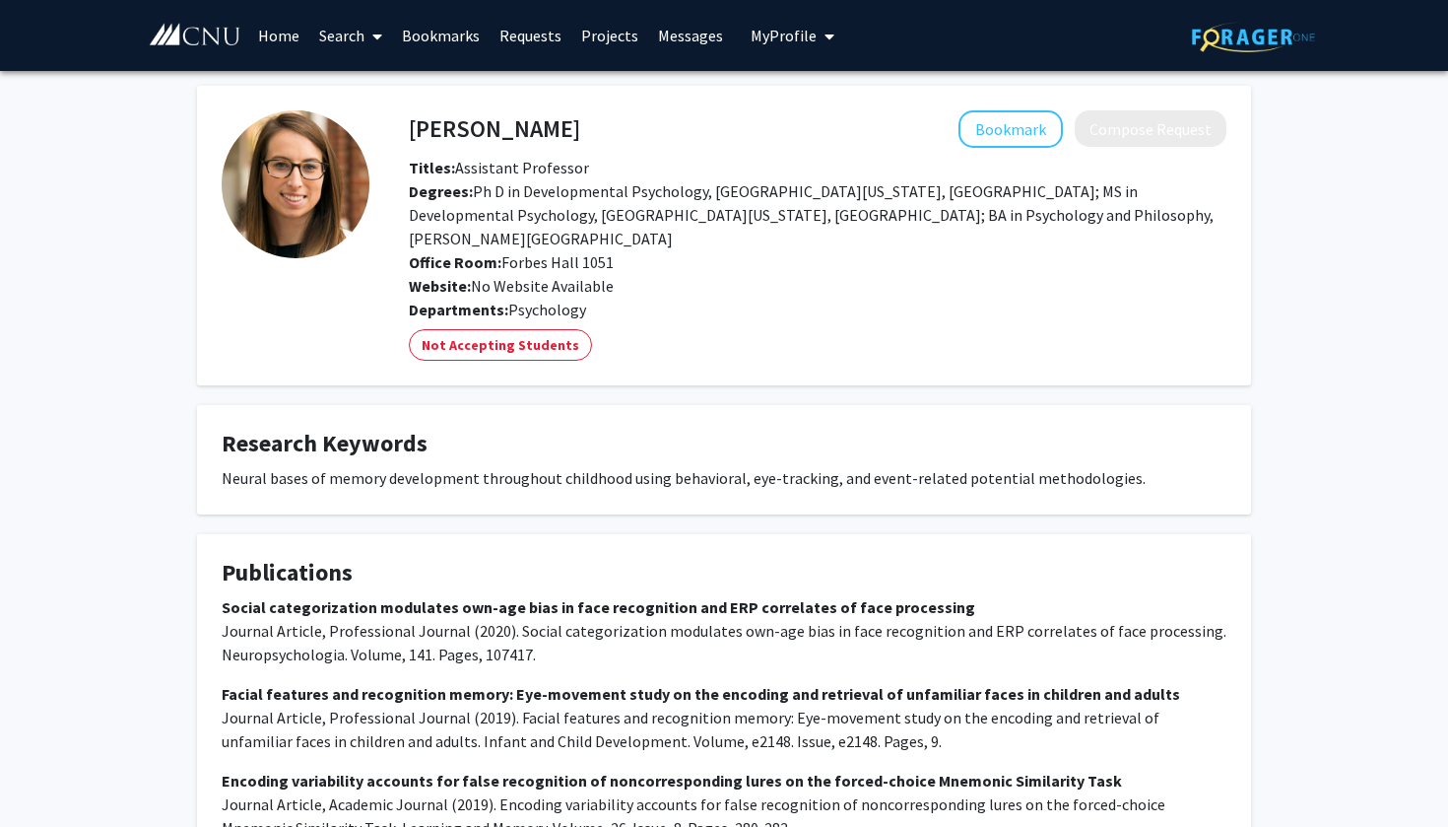
click at [494, 134] on h4 "[PERSON_NAME]" at bounding box center [494, 128] width 171 height 36
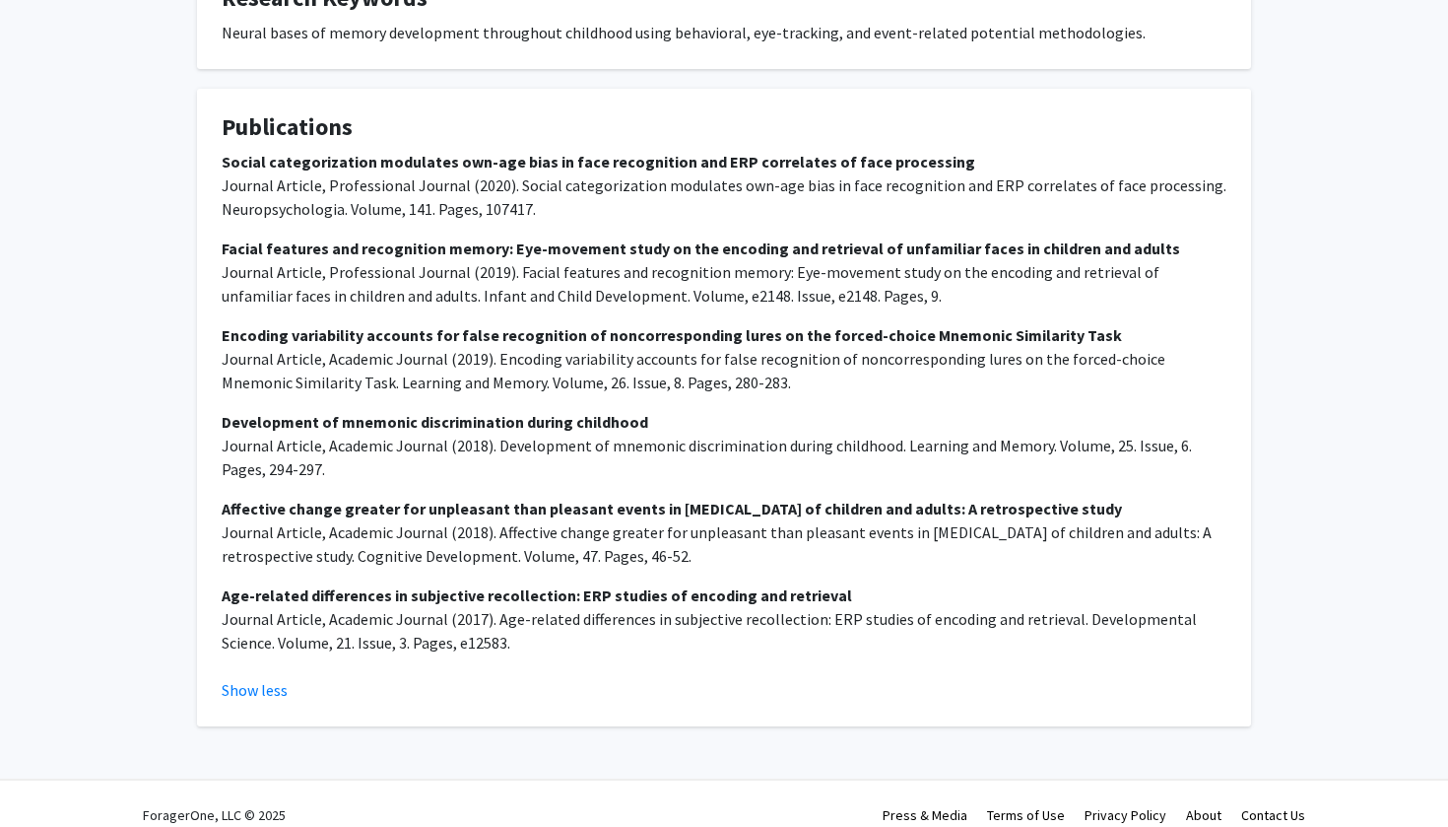
scroll to position [141, 0]
